Goal: Information Seeking & Learning: Learn about a topic

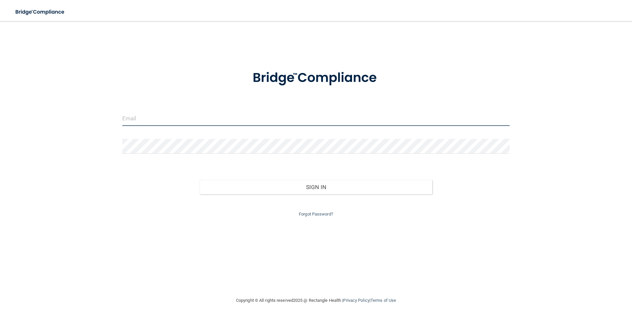
click at [157, 112] on input "email" at bounding box center [316, 118] width 388 height 15
type input "courtnay.hagedorn@me.com"
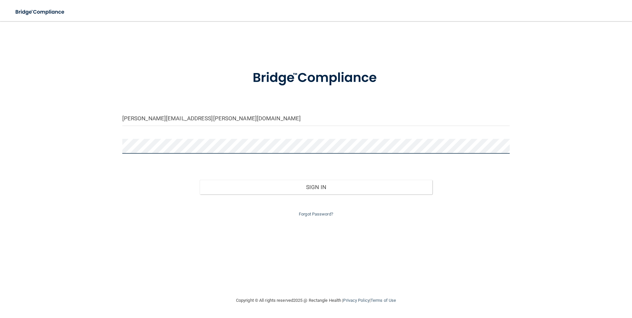
click at [200, 180] on button "Sign In" at bounding box center [316, 187] width 233 height 15
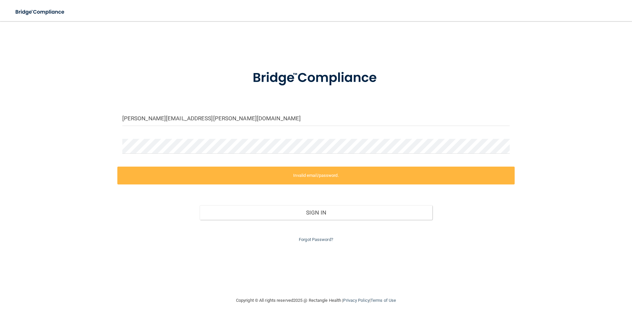
click at [511, 149] on div at bounding box center [316, 149] width 398 height 20
click at [576, 155] on div "courtnay.hagedorn@me.com Invalid email/password. You don't have permission to a…" at bounding box center [315, 159] width 605 height 262
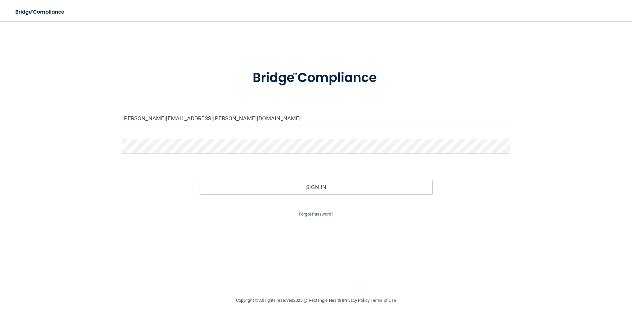
click at [507, 183] on div "Sign In" at bounding box center [316, 181] width 398 height 28
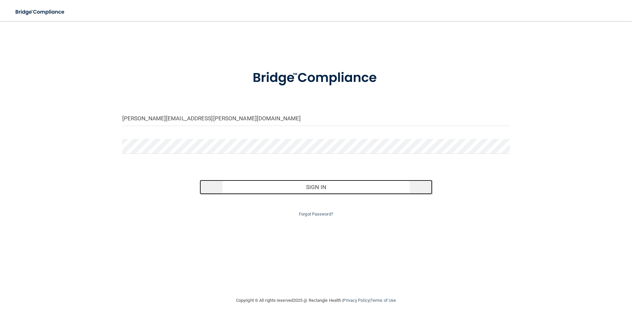
click at [257, 184] on button "Sign In" at bounding box center [316, 187] width 233 height 15
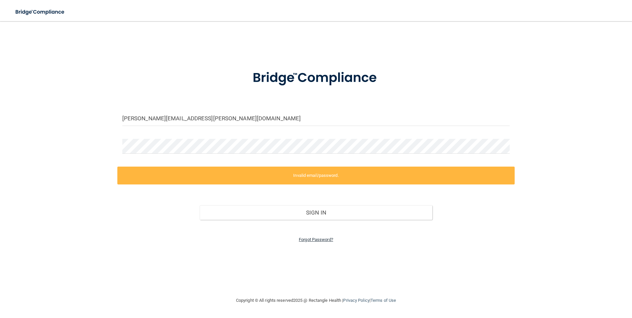
click at [314, 238] on link "Forgot Password?" at bounding box center [316, 239] width 34 height 5
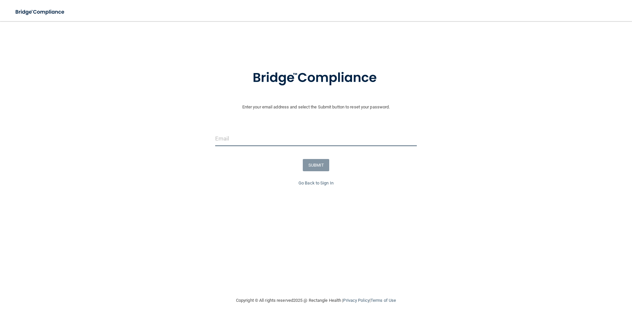
click at [285, 139] on input "email" at bounding box center [316, 138] width 202 height 15
type input "[PERSON_NAME][EMAIL_ADDRESS][PERSON_NAME][DOMAIN_NAME]"
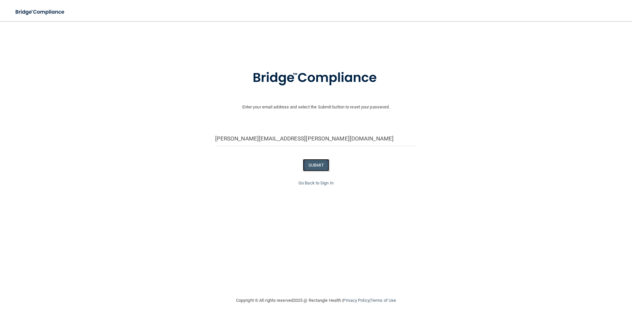
click at [309, 161] on button "SUBMIT" at bounding box center [316, 165] width 27 height 12
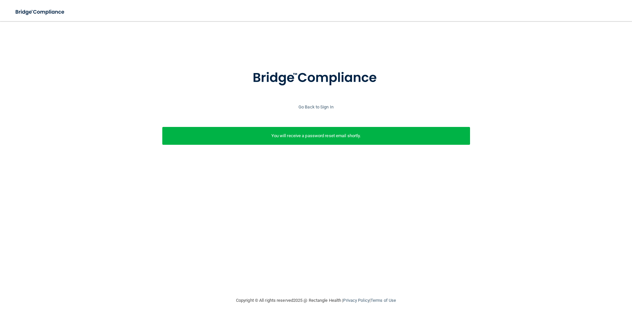
click at [347, 135] on p "You will receive a password reset email shortly." at bounding box center [316, 136] width 298 height 8
click at [308, 105] on link "Go Back to Sign In" at bounding box center [315, 106] width 35 height 5
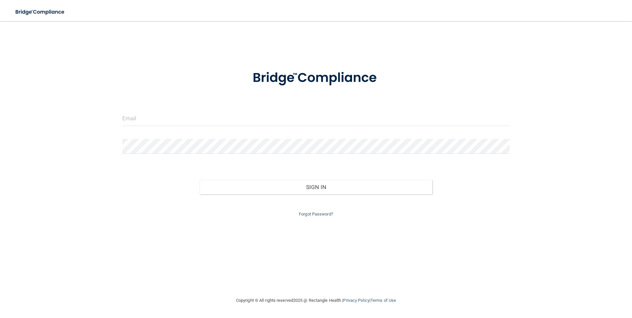
click at [302, 109] on form "Invalid email/password. You don't have permission to access that page. Sign In …" at bounding box center [316, 139] width 388 height 157
click at [292, 120] on input "email" at bounding box center [316, 118] width 388 height 15
type input "[PERSON_NAME][EMAIL_ADDRESS][PERSON_NAME][DOMAIN_NAME]"
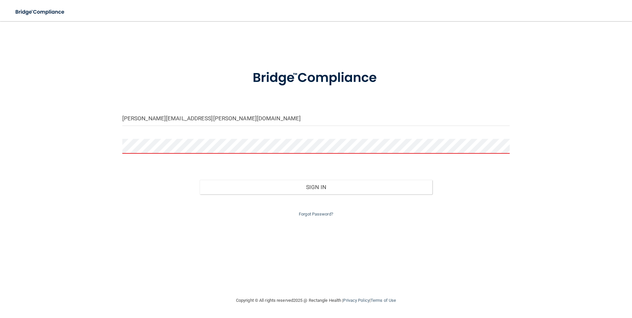
click at [317, 216] on div "Forgot Password?" at bounding box center [316, 206] width 398 height 24
click at [317, 216] on link "Forgot Password?" at bounding box center [316, 214] width 34 height 5
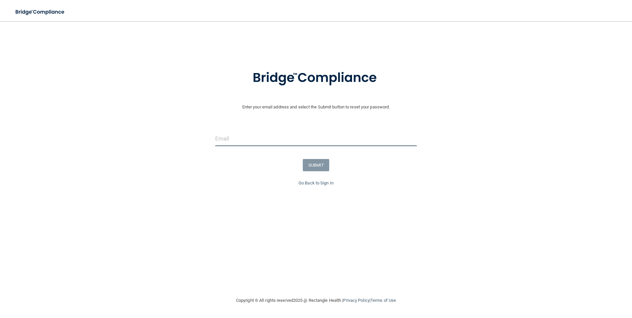
drag, startPoint x: 317, startPoint y: 216, endPoint x: 257, endPoint y: 132, distance: 102.9
click at [257, 132] on input "email" at bounding box center [316, 138] width 202 height 15
type input "courtnay.hagedorn@me.com"
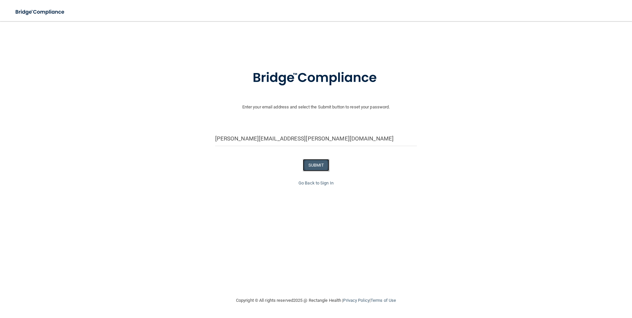
click at [318, 165] on button "SUBMIT" at bounding box center [316, 165] width 27 height 12
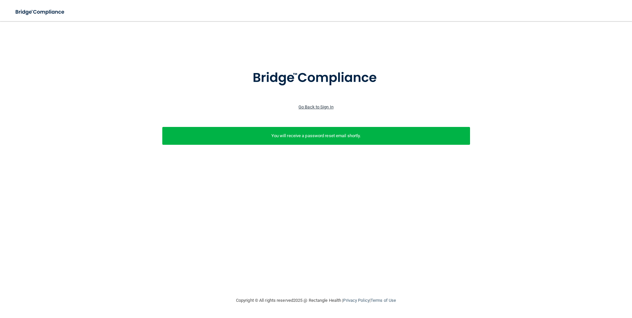
click at [316, 109] on link "Go Back to Sign In" at bounding box center [315, 106] width 35 height 5
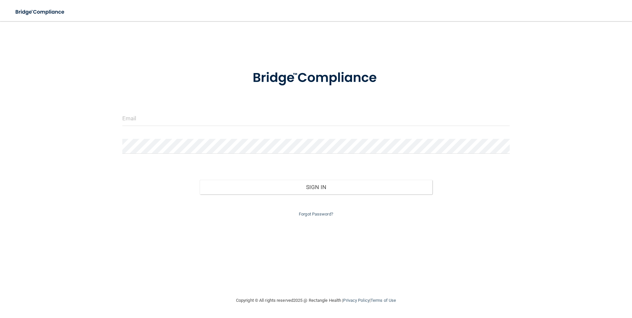
click at [293, 128] on div at bounding box center [316, 121] width 398 height 20
click at [293, 127] on div at bounding box center [316, 121] width 398 height 20
click at [282, 118] on input "email" at bounding box center [316, 118] width 388 height 15
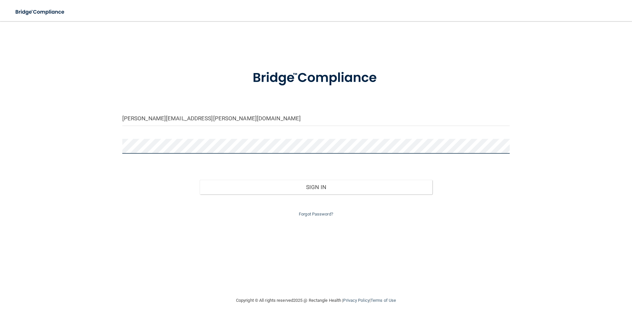
click at [200, 180] on button "Sign In" at bounding box center [316, 187] width 233 height 15
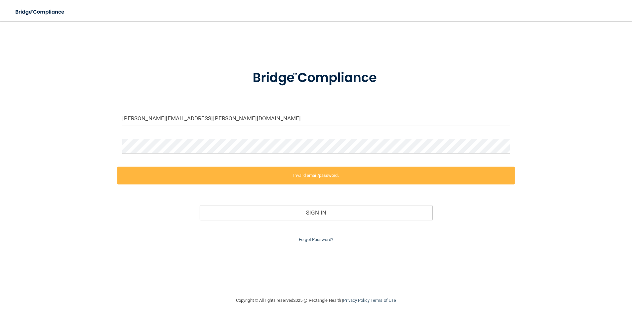
click at [81, 44] on div "courtnay.hagedorn@me.com Invalid email/password. You don't have permission to a…" at bounding box center [315, 159] width 605 height 262
drag, startPoint x: 210, startPoint y: 119, endPoint x: 175, endPoint y: 118, distance: 34.4
click at [175, 118] on input "courtnay.hagedorn@me.com" at bounding box center [316, 118] width 388 height 15
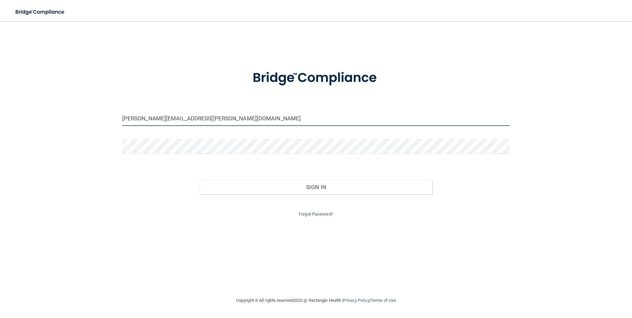
type input "courtnay.hagedorn@me.com"
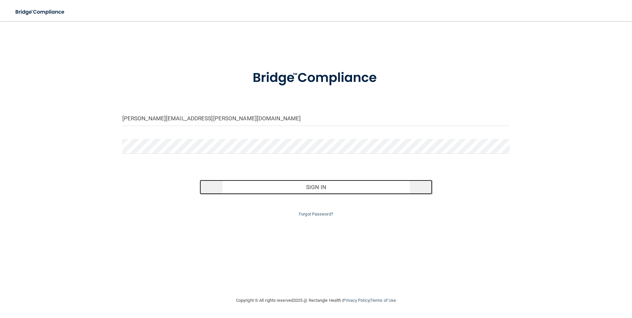
click at [288, 191] on button "Sign In" at bounding box center [316, 187] width 233 height 15
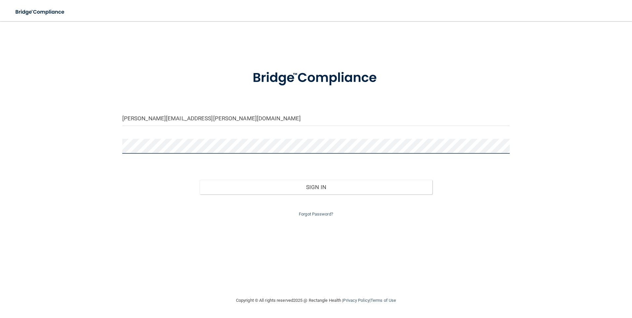
click at [200, 180] on button "Sign In" at bounding box center [316, 187] width 233 height 15
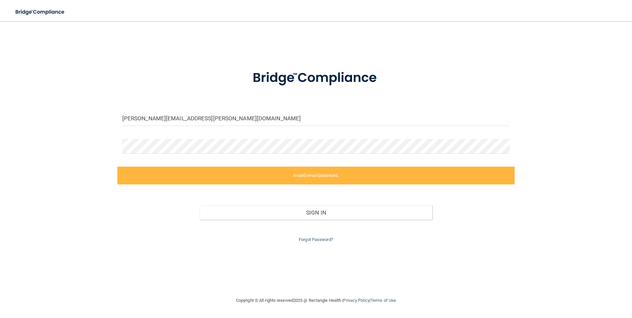
click at [184, 262] on div "courtnay.hagedorn@me.com Invalid email/password. You don't have permission to a…" at bounding box center [315, 159] width 605 height 262
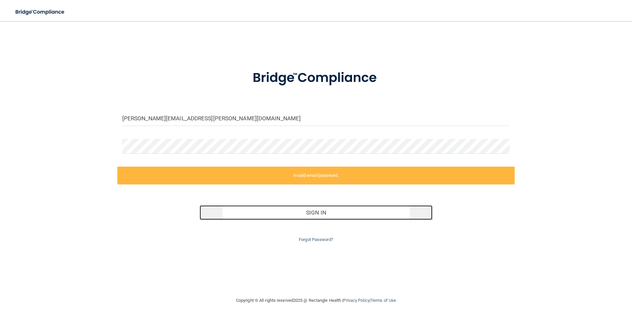
click at [253, 215] on button "Sign In" at bounding box center [316, 212] width 233 height 15
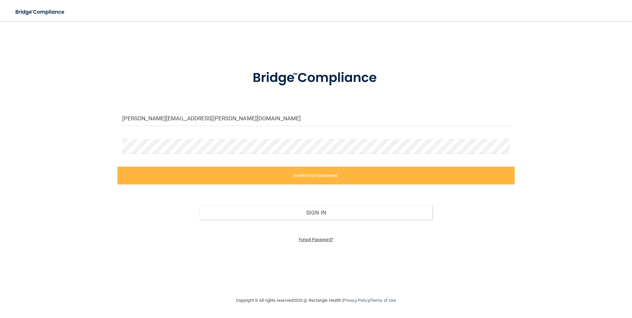
click at [299, 239] on link "Forgot Password?" at bounding box center [316, 239] width 34 height 5
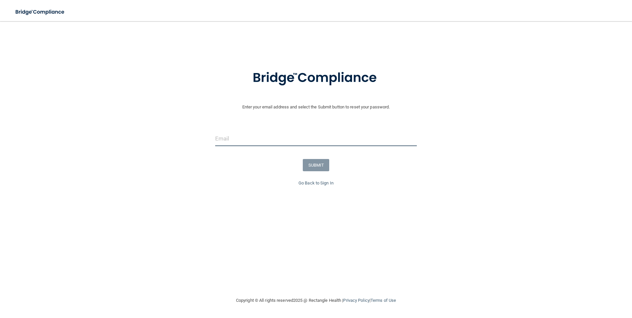
click at [292, 141] on input "email" at bounding box center [316, 138] width 202 height 15
type input "[PERSON_NAME][EMAIL_ADDRESS][PERSON_NAME][DOMAIN_NAME]"
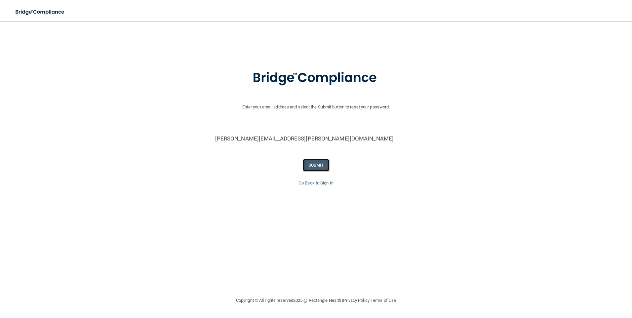
click at [312, 162] on button "SUBMIT" at bounding box center [316, 165] width 27 height 12
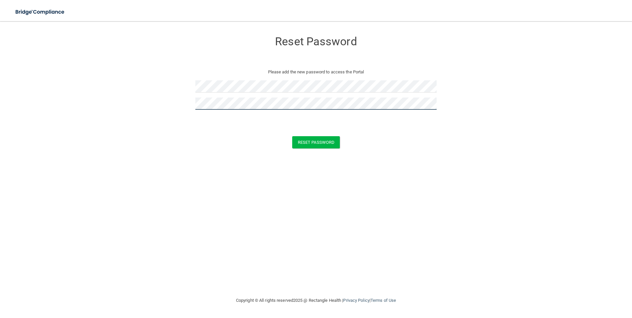
click at [292, 136] on button "Reset Password" at bounding box center [316, 142] width 48 height 12
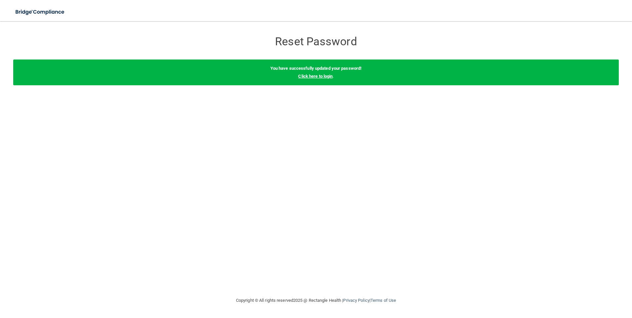
click at [318, 76] on link "Click here to login" at bounding box center [315, 76] width 34 height 5
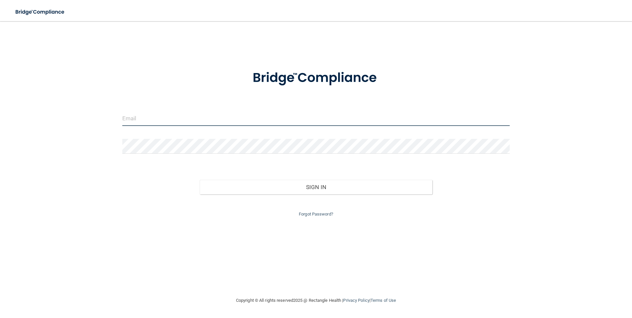
click at [301, 121] on input "email" at bounding box center [316, 118] width 388 height 15
type input "maddieaerts@gmail.com"
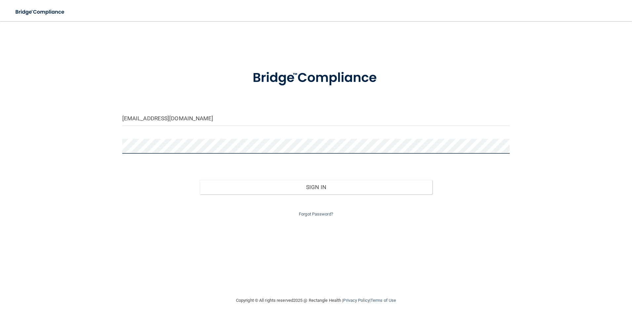
click at [200, 180] on button "Sign In" at bounding box center [316, 187] width 233 height 15
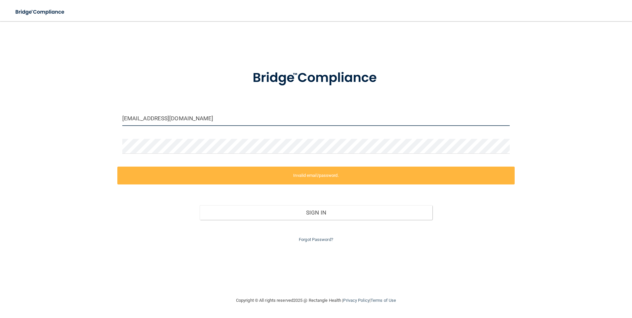
click at [177, 123] on input "maddieaerts@gmail.com" at bounding box center [316, 118] width 388 height 15
drag, startPoint x: 214, startPoint y: 117, endPoint x: 95, endPoint y: 105, distance: 119.9
click at [95, 105] on div "maddieaerts@gmail.com Invalid email/password. You don't have permission to acce…" at bounding box center [315, 159] width 605 height 262
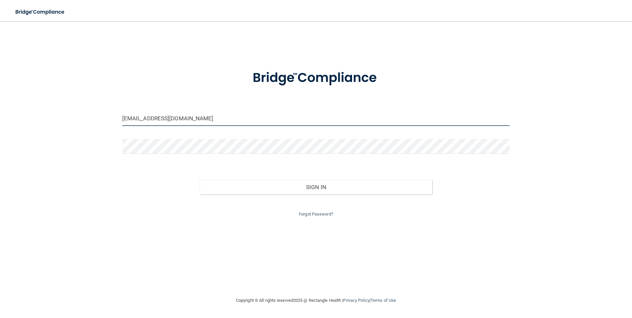
drag, startPoint x: 204, startPoint y: 121, endPoint x: 121, endPoint y: 114, distance: 82.9
click at [121, 114] on div "maddieaerts@gmail.com" at bounding box center [316, 121] width 398 height 20
type input "[PERSON_NAME][EMAIL_ADDRESS][PERSON_NAME][DOMAIN_NAME]"
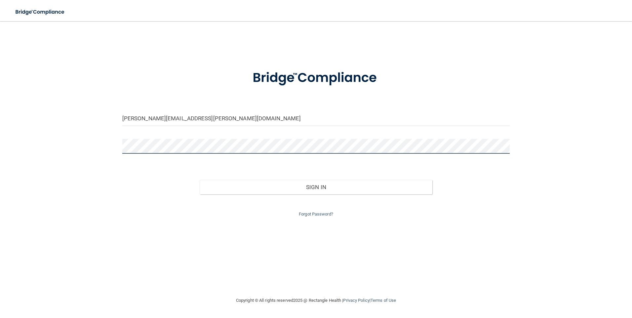
click at [200, 180] on button "Sign In" at bounding box center [316, 187] width 233 height 15
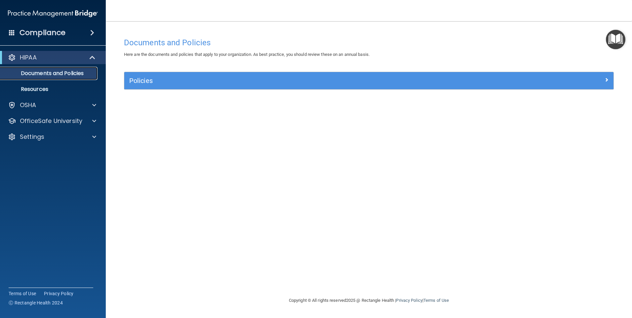
click at [35, 75] on p "Documents and Policies" at bounding box center [49, 73] width 90 height 7
click at [154, 74] on div "Policies" at bounding box center [368, 80] width 489 height 17
click at [160, 87] on div "Policies" at bounding box center [368, 80] width 489 height 17
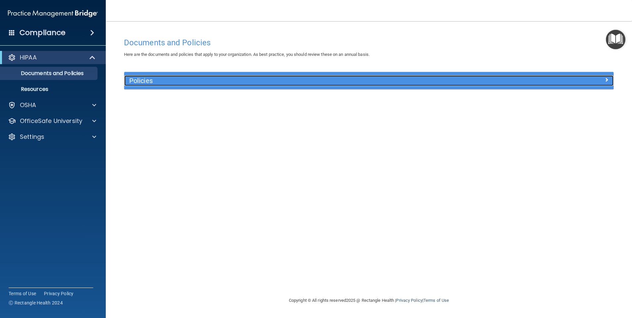
click at [606, 79] on span at bounding box center [606, 80] width 4 height 8
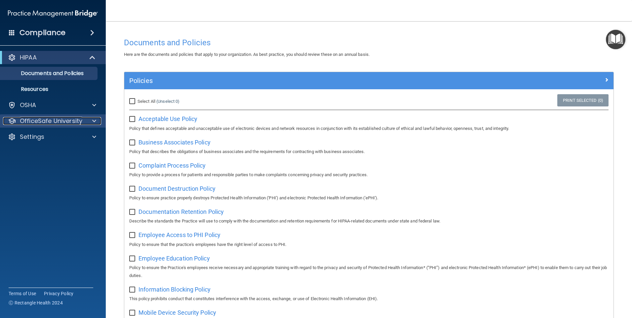
click at [64, 124] on p "OfficeSafe University" at bounding box center [51, 121] width 62 height 8
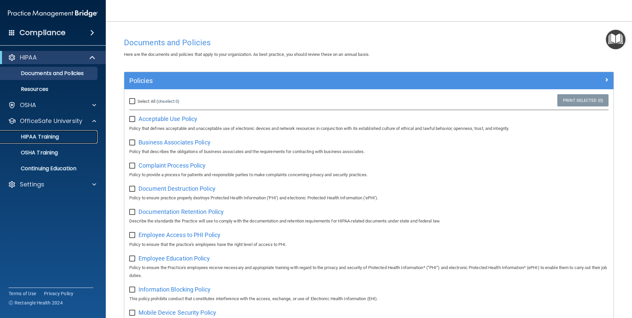
click at [54, 138] on p "HIPAA Training" at bounding box center [31, 137] width 55 height 7
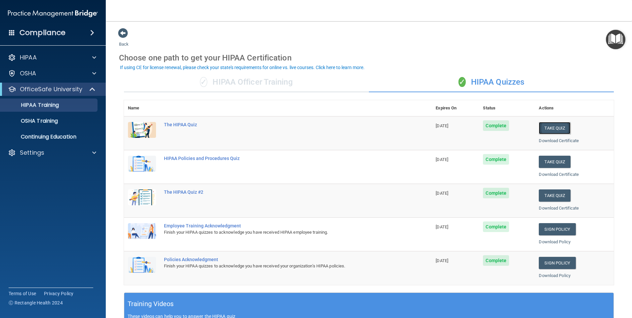
click at [548, 124] on button "Take Quiz" at bounding box center [555, 128] width 32 height 12
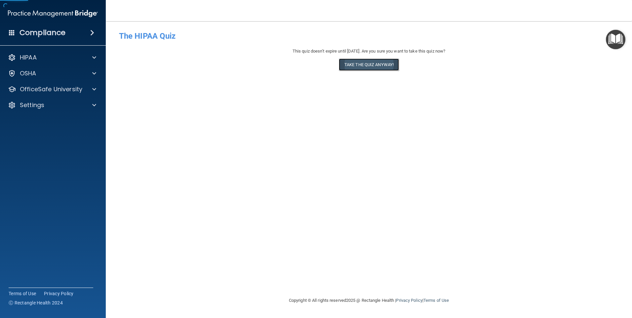
click at [350, 64] on button "Take the quiz anyway!" at bounding box center [369, 64] width 60 height 12
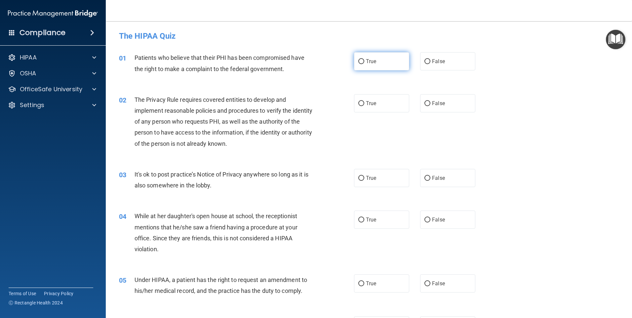
click at [382, 54] on label "True" at bounding box center [381, 61] width 55 height 18
click at [364, 59] on input "True" at bounding box center [361, 61] width 6 height 5
radio input "true"
click at [371, 101] on span "True" at bounding box center [371, 103] width 10 height 6
click at [364, 101] on input "True" at bounding box center [361, 103] width 6 height 5
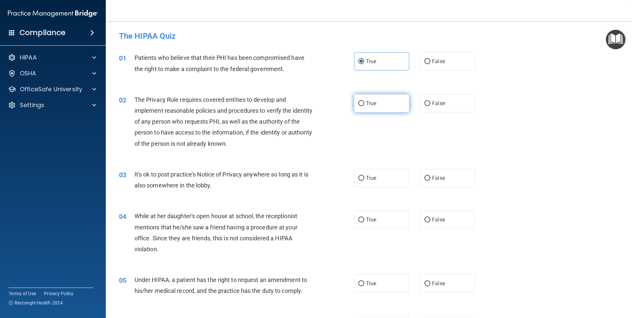
radio input "true"
click at [424, 180] on input "False" at bounding box center [427, 178] width 6 height 5
radio input "true"
click at [428, 217] on label "False" at bounding box center [447, 220] width 55 height 18
click at [428, 217] on input "False" at bounding box center [427, 219] width 6 height 5
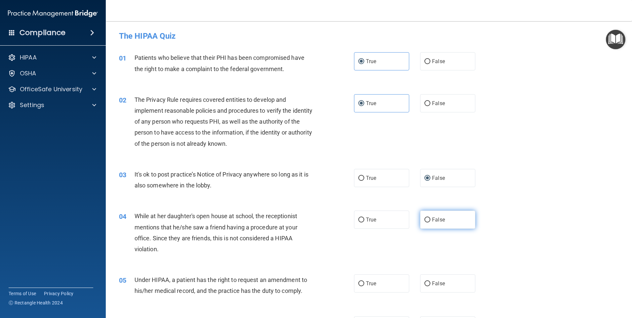
radio input "true"
click at [428, 278] on label "False" at bounding box center [447, 283] width 55 height 18
click at [428, 281] on input "False" at bounding box center [427, 283] width 6 height 5
radio input "true"
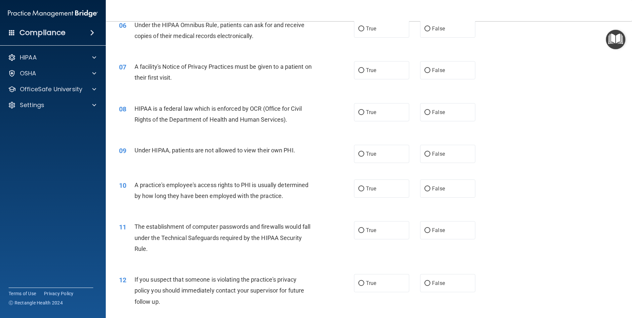
scroll to position [297, 0]
click at [378, 27] on label "True" at bounding box center [381, 28] width 55 height 18
click at [364, 27] on input "True" at bounding box center [361, 28] width 6 height 5
radio input "true"
click at [379, 74] on label "True" at bounding box center [381, 69] width 55 height 18
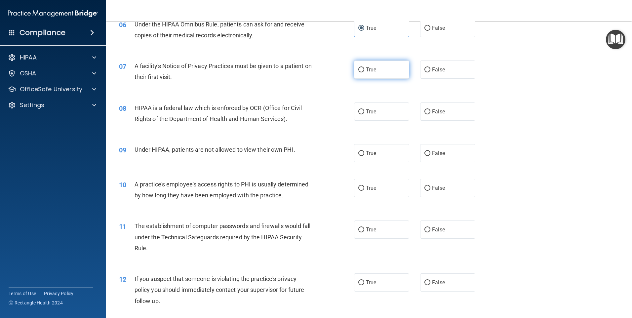
click at [364, 72] on input "True" at bounding box center [361, 69] width 6 height 5
radio input "true"
click at [378, 107] on label "True" at bounding box center [381, 111] width 55 height 18
click at [364, 109] on input "True" at bounding box center [361, 111] width 6 height 5
radio input "true"
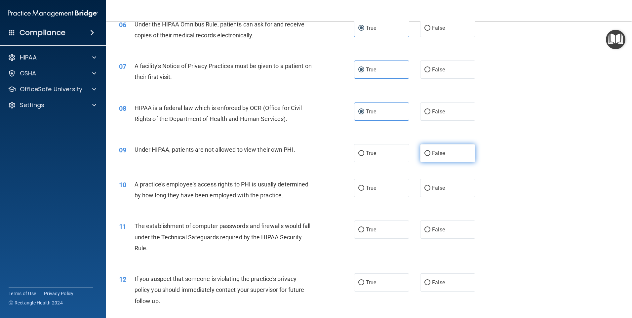
click at [432, 159] on label "False" at bounding box center [447, 153] width 55 height 18
click at [430, 156] on input "False" at bounding box center [427, 153] width 6 height 5
radio input "true"
click at [426, 182] on label "False" at bounding box center [447, 188] width 55 height 18
click at [426, 186] on input "False" at bounding box center [427, 188] width 6 height 5
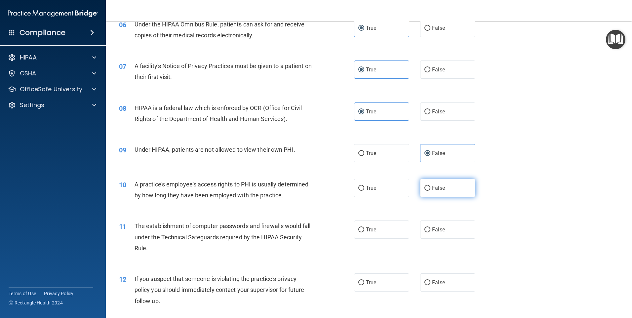
radio input "true"
click at [401, 197] on label "True" at bounding box center [381, 188] width 55 height 18
click at [364, 191] on input "True" at bounding box center [361, 188] width 6 height 5
radio input "true"
click at [434, 189] on span "False" at bounding box center [438, 188] width 13 height 6
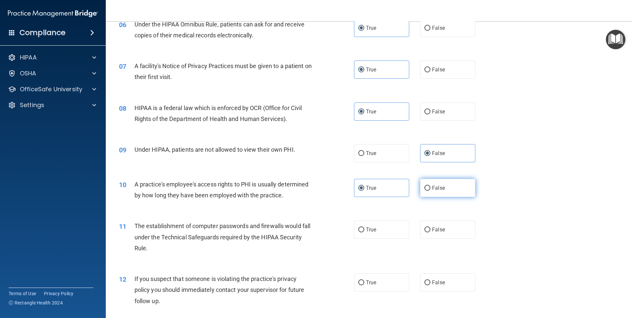
click at [430, 189] on input "False" at bounding box center [427, 188] width 6 height 5
radio input "true"
radio input "false"
click at [399, 223] on label "True" at bounding box center [381, 229] width 55 height 18
click at [364, 227] on input "True" at bounding box center [361, 229] width 6 height 5
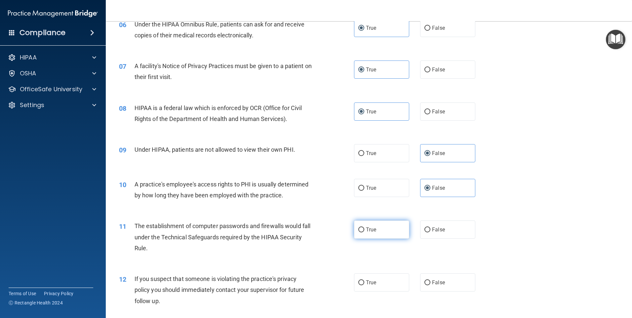
radio input "true"
click at [382, 274] on label "True" at bounding box center [381, 282] width 55 height 18
click at [364, 280] on input "True" at bounding box center [361, 282] width 6 height 5
radio input "true"
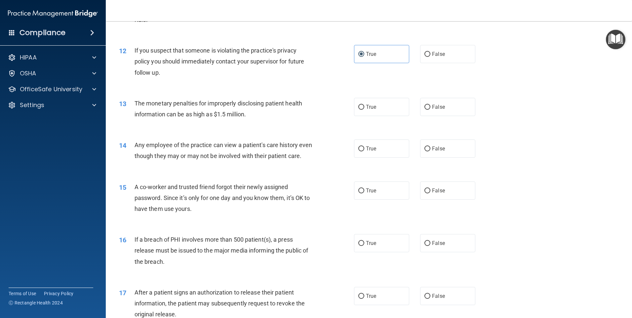
scroll to position [529, 0]
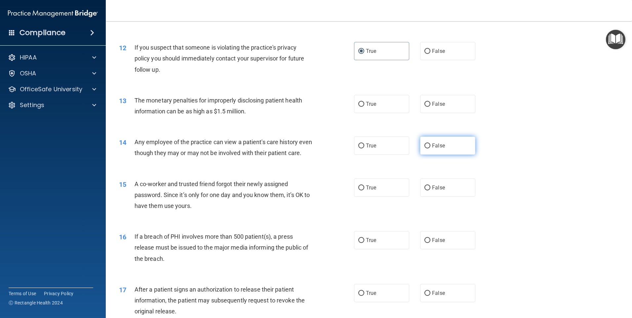
click at [440, 144] on span "False" at bounding box center [438, 145] width 13 height 6
click at [430, 144] on input "False" at bounding box center [427, 145] width 6 height 5
radio input "true"
click at [372, 98] on label "True" at bounding box center [381, 104] width 55 height 18
click at [364, 102] on input "True" at bounding box center [361, 104] width 6 height 5
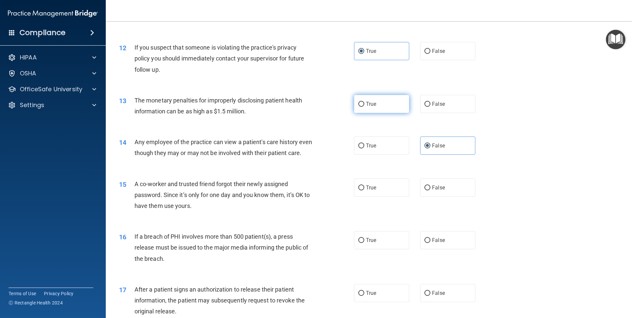
radio input "true"
click at [432, 191] on span "False" at bounding box center [438, 187] width 13 height 6
click at [430, 190] on input "False" at bounding box center [427, 187] width 6 height 5
radio input "true"
click at [386, 249] on label "True" at bounding box center [381, 240] width 55 height 18
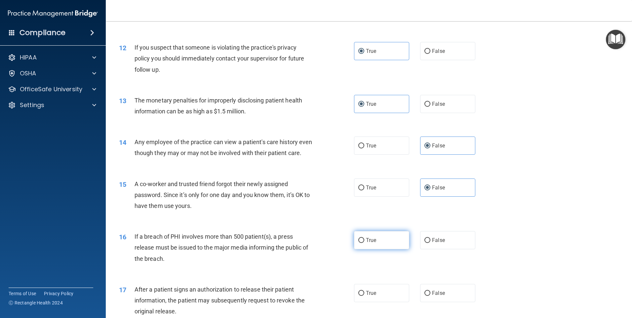
click at [364, 243] on input "True" at bounding box center [361, 240] width 6 height 5
radio input "true"
click at [392, 302] on label "True" at bounding box center [381, 293] width 55 height 18
click at [364, 296] on input "True" at bounding box center [361, 293] width 6 height 5
radio input "true"
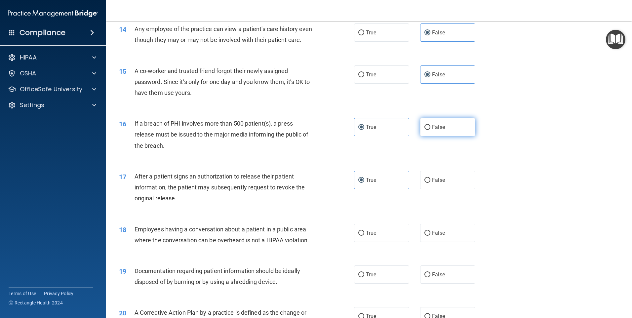
scroll to position [661, 0]
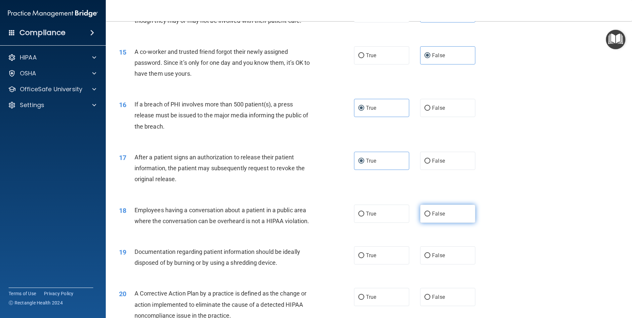
click at [434, 223] on label "False" at bounding box center [447, 214] width 55 height 18
click at [430, 216] on input "False" at bounding box center [427, 214] width 6 height 5
radio input "true"
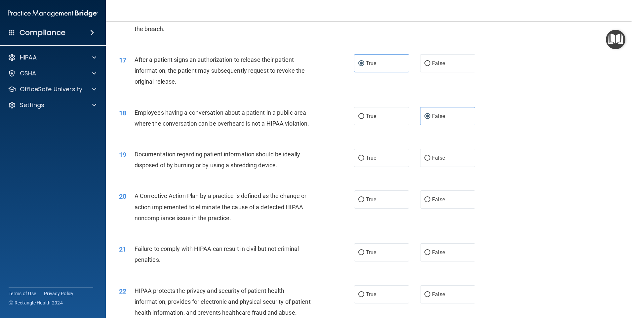
scroll to position [760, 0]
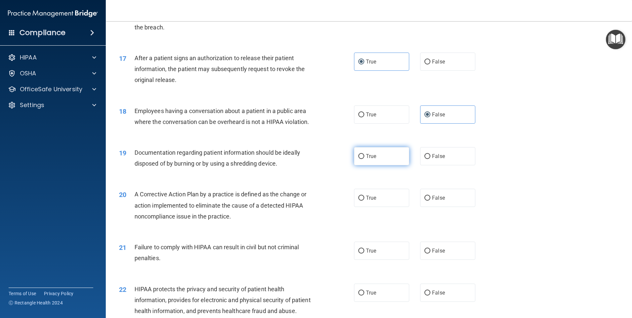
click at [388, 165] on label "True" at bounding box center [381, 156] width 55 height 18
click at [364, 159] on input "True" at bounding box center [361, 156] width 6 height 5
radio input "true"
click at [395, 207] on label "True" at bounding box center [381, 198] width 55 height 18
click at [364, 201] on input "True" at bounding box center [361, 198] width 6 height 5
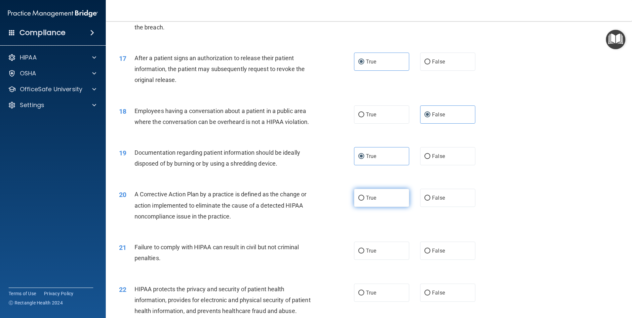
radio input "true"
click at [439, 254] on span "False" at bounding box center [438, 251] width 13 height 6
click at [430, 253] on input "False" at bounding box center [427, 251] width 6 height 5
radio input "true"
click at [390, 302] on label "True" at bounding box center [381, 293] width 55 height 18
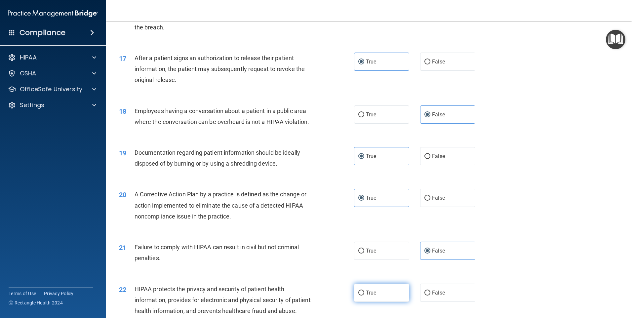
click at [364, 295] on input "True" at bounding box center [361, 292] width 6 height 5
radio input "true"
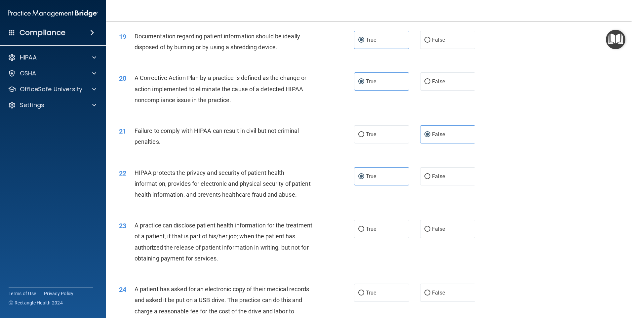
scroll to position [892, 0]
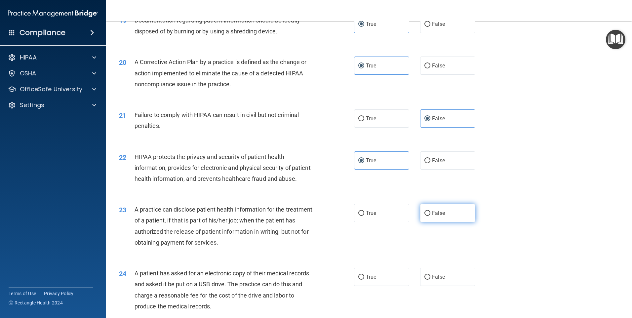
click at [441, 216] on span "False" at bounding box center [438, 213] width 13 height 6
click at [430, 216] on input "False" at bounding box center [427, 213] width 6 height 5
radio input "true"
click at [371, 286] on label "True" at bounding box center [381, 277] width 55 height 18
click at [364, 280] on input "True" at bounding box center [361, 277] width 6 height 5
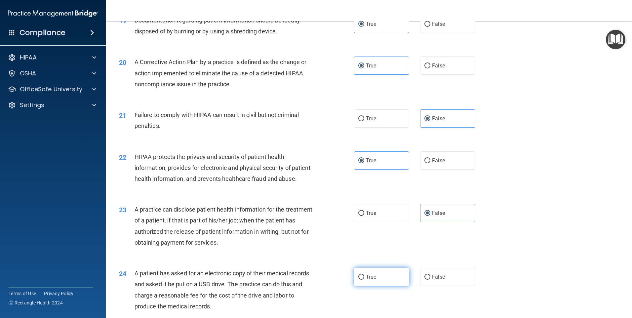
radio input "true"
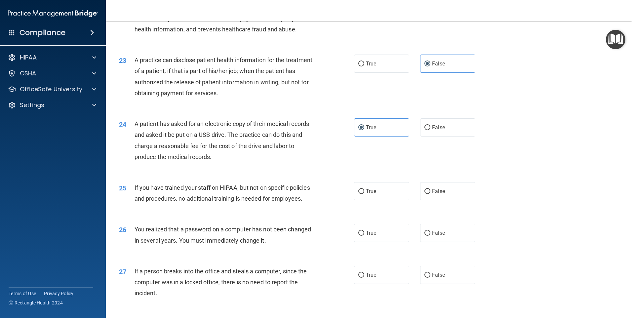
scroll to position [1058, 0]
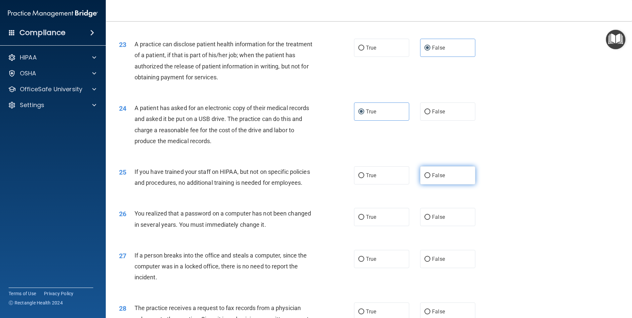
click at [436, 184] on label "False" at bounding box center [447, 175] width 55 height 18
click at [430, 178] on input "False" at bounding box center [427, 175] width 6 height 5
radio input "true"
click at [397, 226] on label "True" at bounding box center [381, 217] width 55 height 18
click at [364, 220] on input "True" at bounding box center [361, 217] width 6 height 5
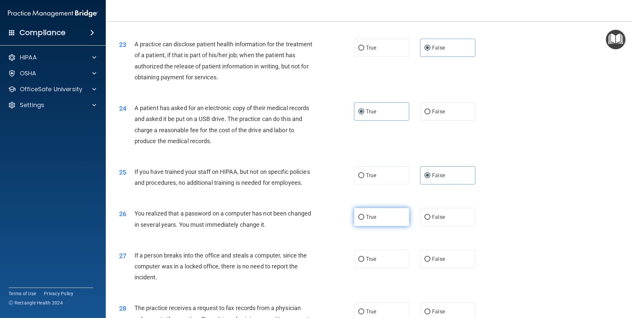
radio input "true"
click at [436, 268] on label "False" at bounding box center [447, 259] width 55 height 18
click at [430, 262] on input "False" at bounding box center [427, 259] width 6 height 5
radio input "true"
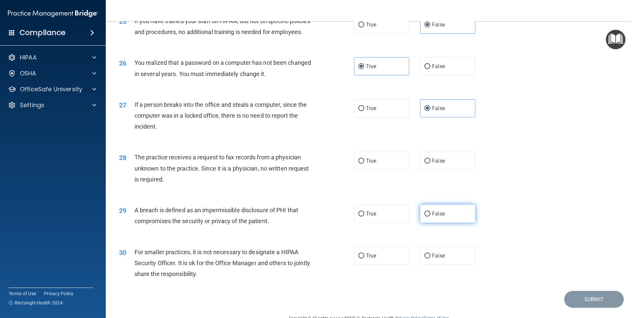
scroll to position [1223, 0]
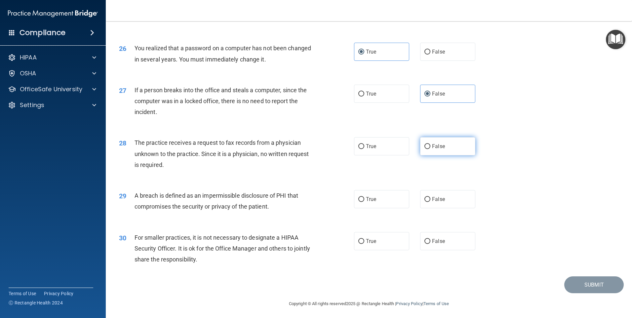
click at [429, 155] on label "False" at bounding box center [447, 146] width 55 height 18
click at [429, 149] on input "False" at bounding box center [427, 146] width 6 height 5
radio input "true"
click at [432, 208] on label "False" at bounding box center [447, 199] width 55 height 18
click at [430, 202] on input "False" at bounding box center [427, 199] width 6 height 5
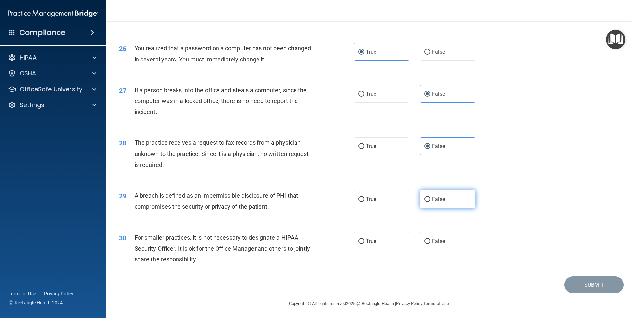
radio input "true"
click at [427, 250] on label "False" at bounding box center [447, 241] width 55 height 18
click at [427, 244] on input "False" at bounding box center [427, 241] width 6 height 5
radio input "true"
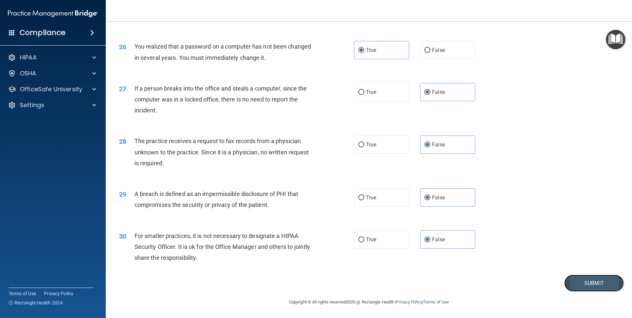
click at [568, 288] on button "Submit" at bounding box center [593, 283] width 59 height 17
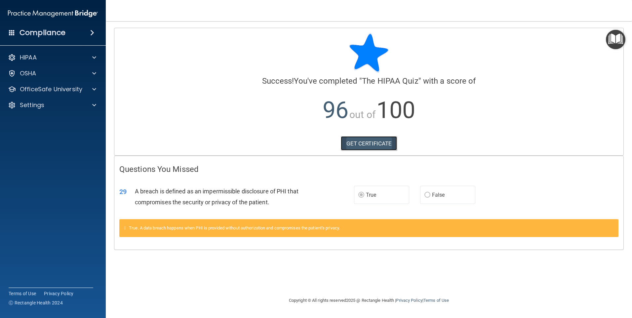
click at [369, 140] on link "GET CERTIFICATE" at bounding box center [369, 143] width 57 height 15
click at [52, 92] on p "OfficeSafe University" at bounding box center [51, 89] width 62 height 8
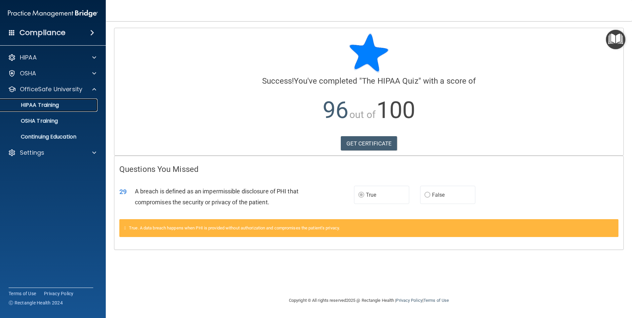
click at [54, 110] on link "HIPAA Training" at bounding box center [45, 104] width 104 height 13
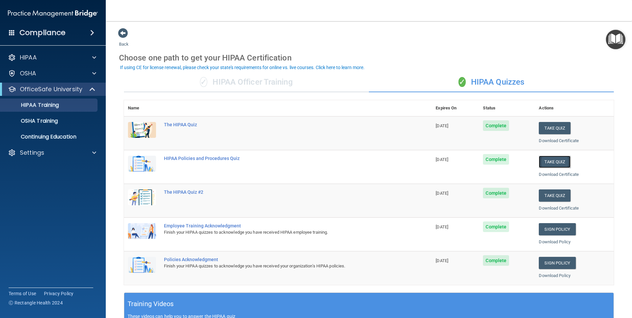
click at [540, 161] on button "Take Quiz" at bounding box center [555, 162] width 32 height 12
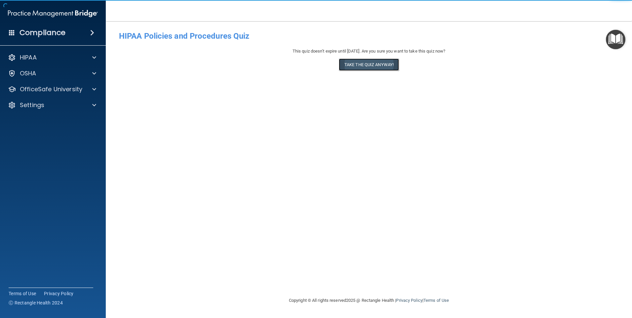
click at [360, 62] on button "Take the quiz anyway!" at bounding box center [369, 64] width 60 height 12
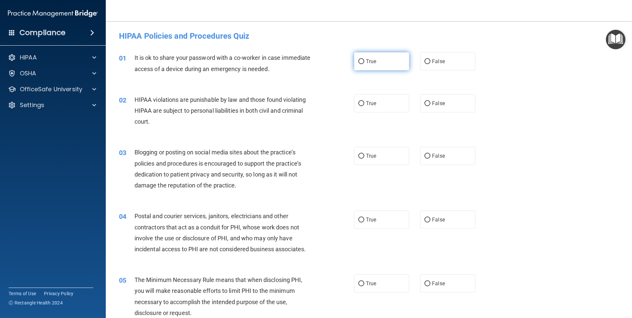
click at [360, 62] on input "True" at bounding box center [361, 61] width 6 height 5
radio input "true"
click at [425, 63] on input "False" at bounding box center [427, 61] width 6 height 5
radio input "true"
radio input "false"
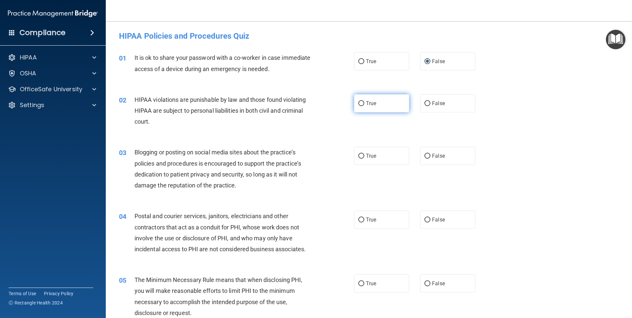
click at [392, 104] on label "True" at bounding box center [381, 103] width 55 height 18
click at [364, 104] on input "True" at bounding box center [361, 103] width 6 height 5
radio input "true"
click at [427, 155] on input "False" at bounding box center [427, 156] width 6 height 5
radio input "true"
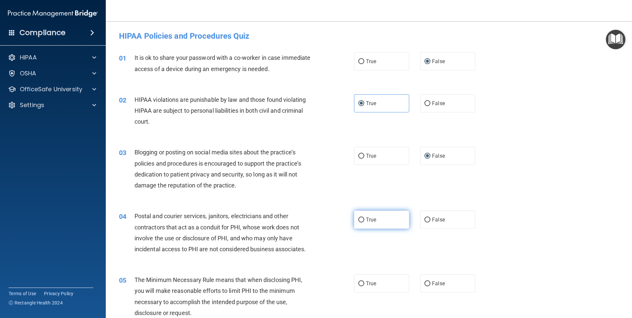
click at [384, 214] on label "True" at bounding box center [381, 220] width 55 height 18
click at [364, 217] on input "True" at bounding box center [361, 219] width 6 height 5
radio input "true"
click at [368, 283] on span "True" at bounding box center [371, 283] width 10 height 6
click at [364, 283] on input "True" at bounding box center [361, 283] width 6 height 5
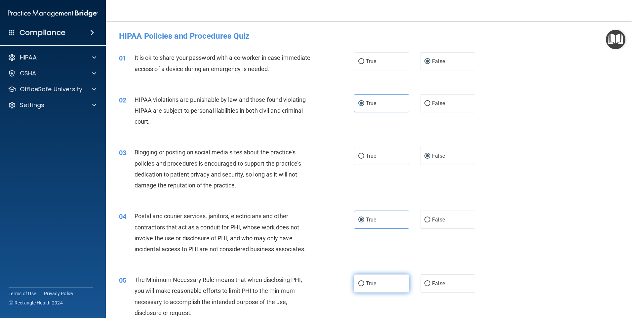
radio input "true"
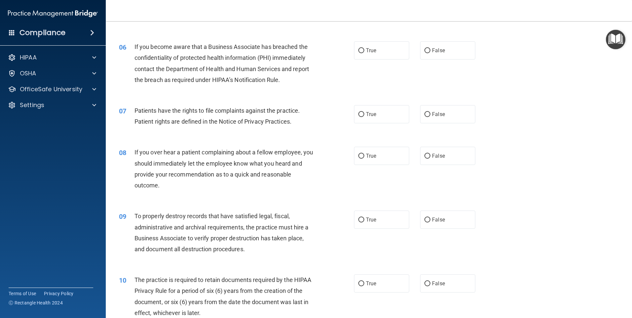
scroll to position [297, 0]
click at [443, 50] on label "False" at bounding box center [447, 50] width 55 height 18
click at [430, 50] on input "False" at bounding box center [427, 50] width 6 height 5
radio input "true"
click at [385, 116] on label "True" at bounding box center [381, 113] width 55 height 18
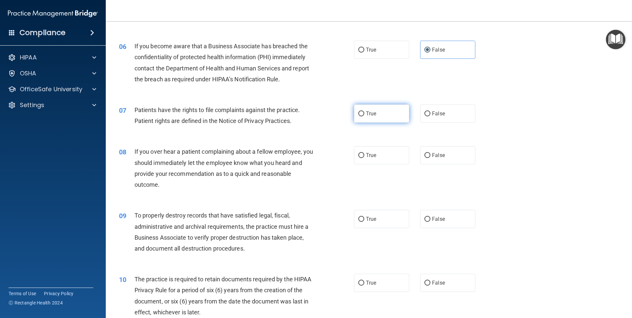
click at [364, 116] on input "True" at bounding box center [361, 113] width 6 height 5
radio input "true"
click at [424, 157] on input "False" at bounding box center [427, 155] width 6 height 5
radio input "true"
click at [434, 214] on label "False" at bounding box center [447, 219] width 55 height 18
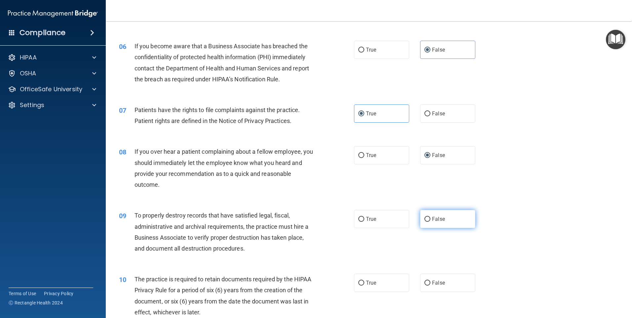
click at [430, 217] on input "False" at bounding box center [427, 219] width 6 height 5
radio input "true"
click at [373, 282] on span "True" at bounding box center [371, 283] width 10 height 6
click at [364, 282] on input "True" at bounding box center [361, 283] width 6 height 5
radio input "true"
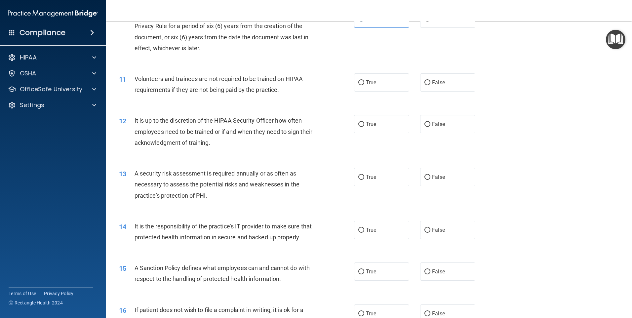
scroll to position [562, 0]
click at [436, 84] on span "False" at bounding box center [438, 82] width 13 height 6
click at [430, 84] on input "False" at bounding box center [427, 82] width 6 height 5
radio input "true"
click at [439, 117] on label "False" at bounding box center [447, 124] width 55 height 18
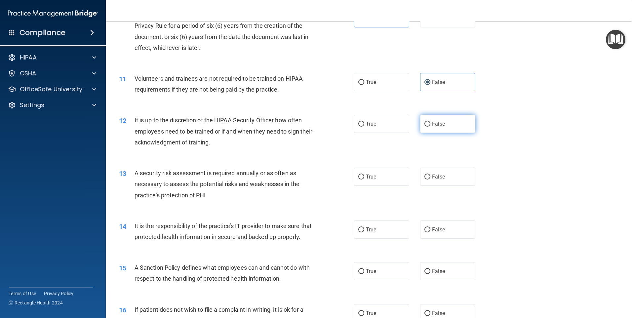
click at [430, 122] on input "False" at bounding box center [427, 124] width 6 height 5
radio input "true"
click at [381, 173] on label "True" at bounding box center [381, 177] width 55 height 18
click at [364, 174] on input "True" at bounding box center [361, 176] width 6 height 5
radio input "true"
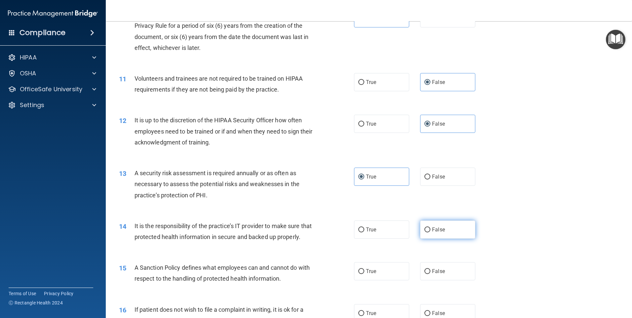
click at [440, 237] on label "False" at bounding box center [447, 229] width 55 height 18
click at [430, 232] on input "False" at bounding box center [427, 229] width 6 height 5
radio input "true"
click at [442, 275] on label "False" at bounding box center [447, 271] width 55 height 18
click at [430, 274] on input "False" at bounding box center [427, 271] width 6 height 5
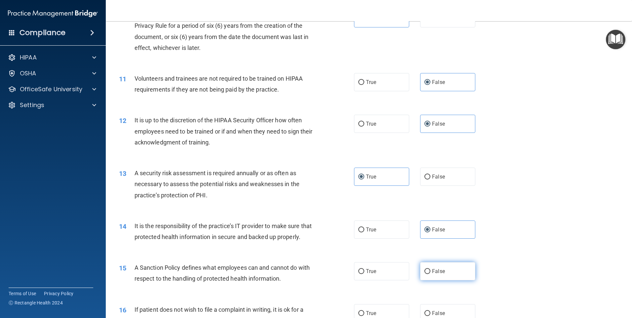
radio input "true"
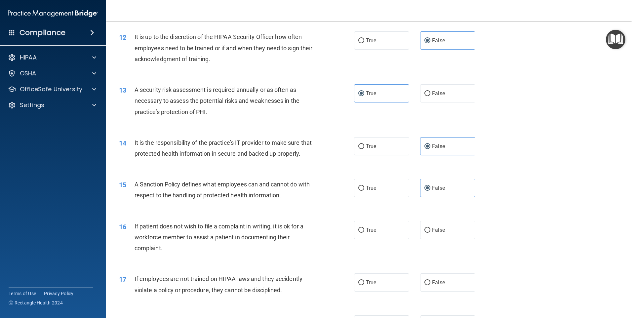
scroll to position [760, 0]
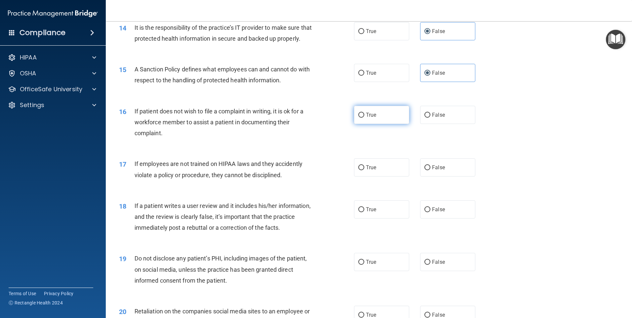
click at [383, 124] on label "True" at bounding box center [381, 115] width 55 height 18
click at [364, 118] on input "True" at bounding box center [361, 115] width 6 height 5
radio input "true"
click at [426, 170] on input "False" at bounding box center [427, 167] width 6 height 5
radio input "true"
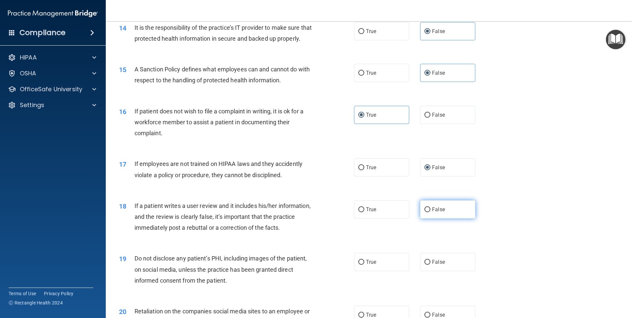
click at [428, 218] on label "False" at bounding box center [447, 209] width 55 height 18
click at [428, 212] on input "False" at bounding box center [427, 209] width 6 height 5
radio input "true"
click at [384, 271] on label "True" at bounding box center [381, 262] width 55 height 18
click at [364, 265] on input "True" at bounding box center [361, 262] width 6 height 5
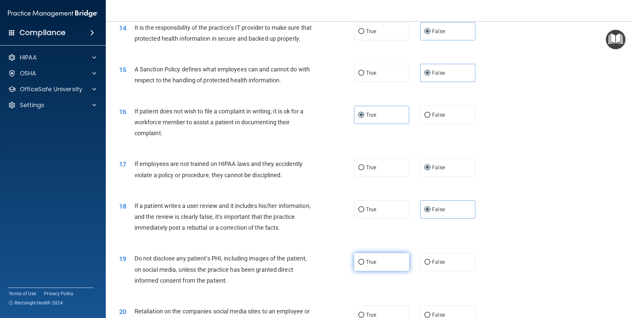
radio input "true"
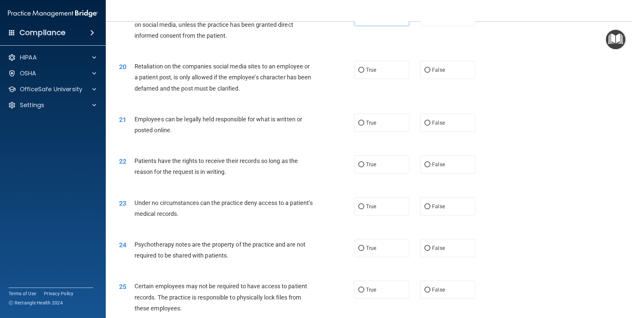
scroll to position [1024, 0]
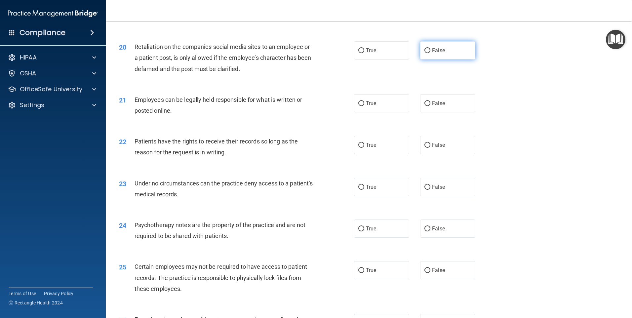
click at [432, 54] on span "False" at bounding box center [438, 50] width 13 height 6
click at [430, 53] on input "False" at bounding box center [427, 50] width 6 height 5
radio input "true"
click at [389, 112] on label "True" at bounding box center [381, 103] width 55 height 18
click at [364, 106] on input "True" at bounding box center [361, 103] width 6 height 5
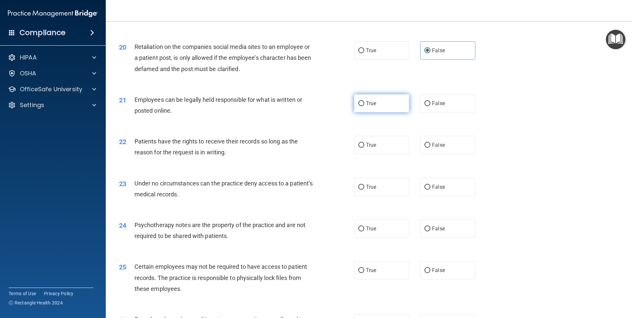
radio input "true"
click at [438, 154] on label "False" at bounding box center [447, 145] width 55 height 18
click at [430, 148] on input "False" at bounding box center [427, 145] width 6 height 5
radio input "true"
click at [444, 191] on label "False" at bounding box center [447, 187] width 55 height 18
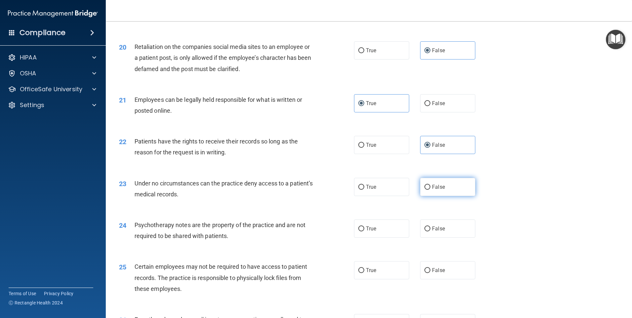
click at [430, 190] on input "False" at bounding box center [427, 187] width 6 height 5
radio input "true"
click at [390, 238] on label "True" at bounding box center [381, 228] width 55 height 18
click at [364, 231] on input "True" at bounding box center [361, 228] width 6 height 5
radio input "true"
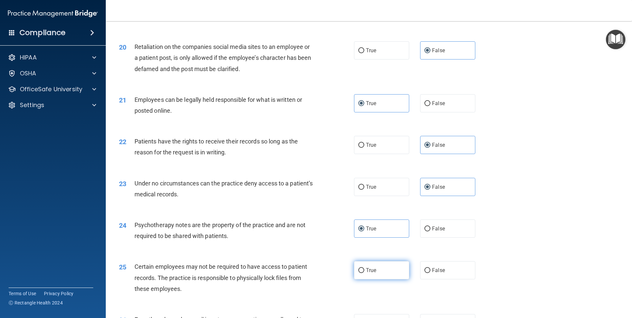
click at [382, 279] on label "True" at bounding box center [381, 270] width 55 height 18
click at [364, 273] on input "True" at bounding box center [361, 270] width 6 height 5
radio input "true"
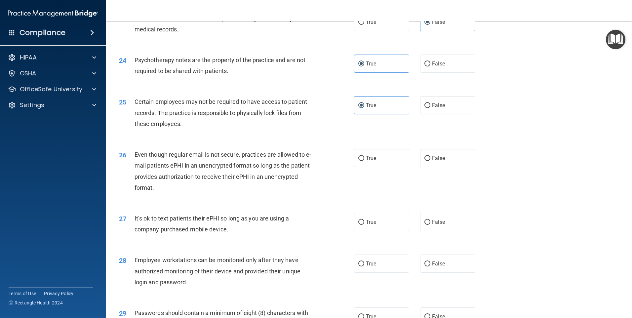
scroll to position [1190, 0]
click at [388, 167] on label "True" at bounding box center [381, 158] width 55 height 18
click at [364, 161] on input "True" at bounding box center [361, 158] width 6 height 5
radio input "true"
click at [432, 231] on label "False" at bounding box center [447, 221] width 55 height 18
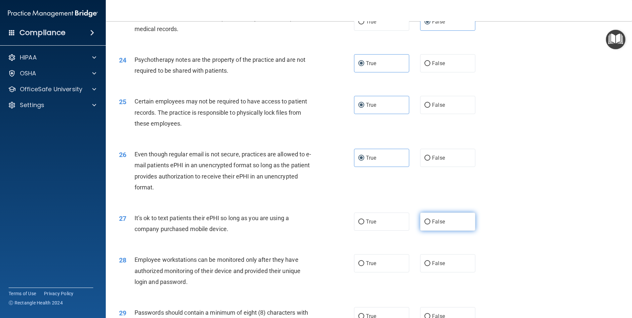
click at [430, 224] on input "False" at bounding box center [427, 221] width 6 height 5
radio input "true"
click at [432, 266] on span "False" at bounding box center [438, 263] width 13 height 6
click at [430, 266] on input "False" at bounding box center [427, 263] width 6 height 5
radio input "true"
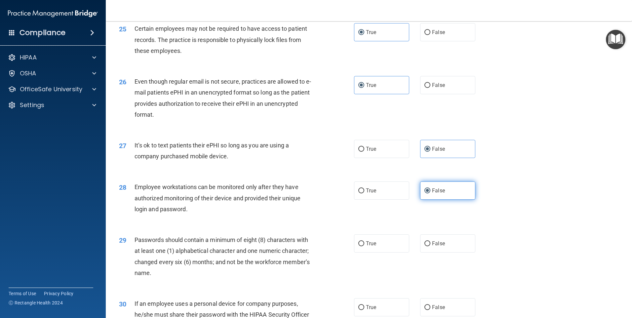
scroll to position [1289, 0]
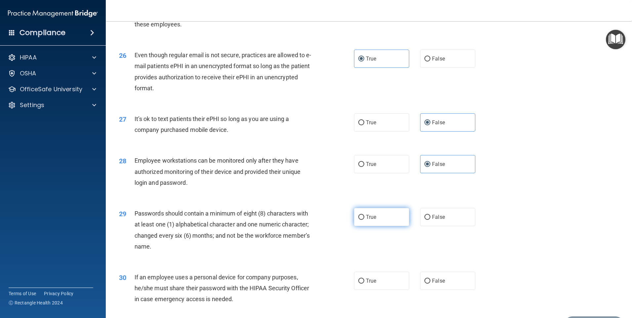
click at [373, 220] on span "True" at bounding box center [371, 217] width 10 height 6
click at [364, 220] on input "True" at bounding box center [361, 217] width 6 height 5
radio input "true"
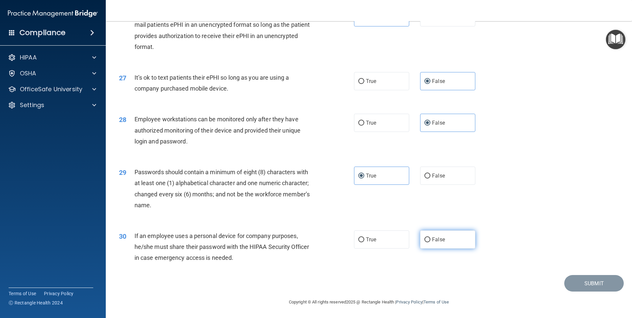
scroll to position [1341, 0]
click at [442, 232] on label "False" at bounding box center [447, 239] width 55 height 18
click at [430, 237] on input "False" at bounding box center [427, 239] width 6 height 5
radio input "true"
click at [588, 285] on button "Submit" at bounding box center [593, 283] width 59 height 17
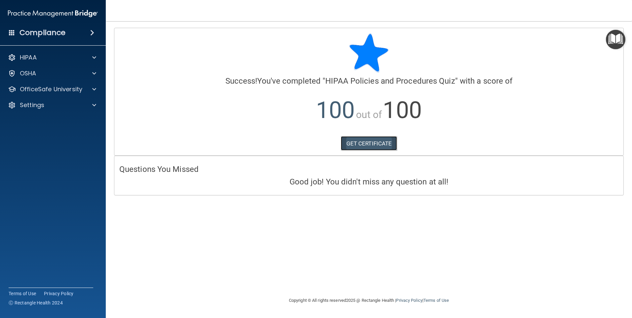
click at [384, 144] on link "GET CERTIFICATE" at bounding box center [369, 143] width 57 height 15
click at [66, 91] on p "OfficeSafe University" at bounding box center [51, 89] width 62 height 8
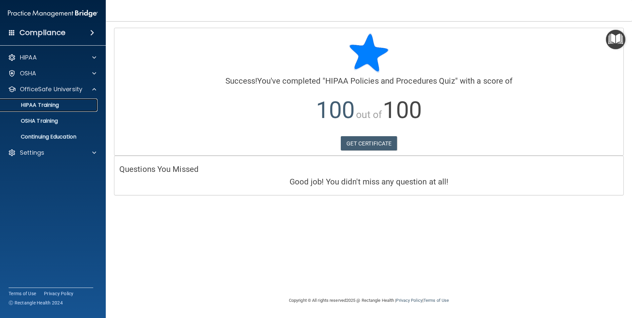
click at [65, 103] on div "HIPAA Training" at bounding box center [49, 105] width 90 height 7
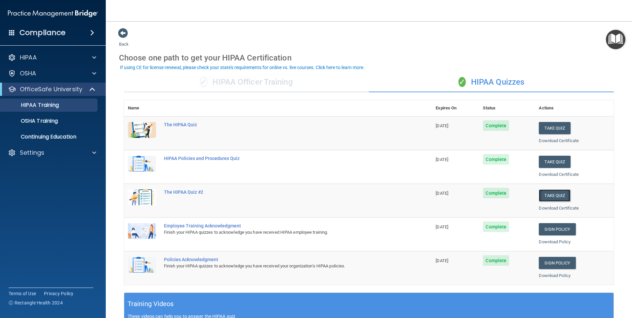
click at [546, 195] on button "Take Quiz" at bounding box center [555, 195] width 32 height 12
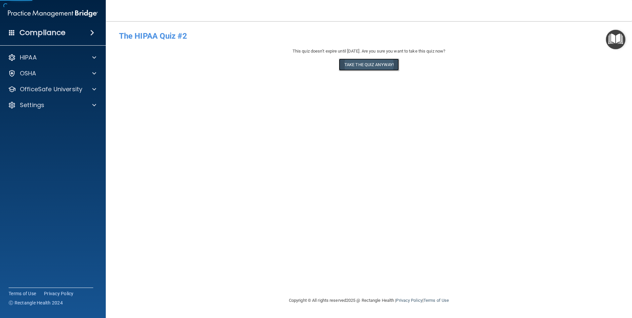
click at [355, 62] on button "Take the quiz anyway!" at bounding box center [369, 64] width 60 height 12
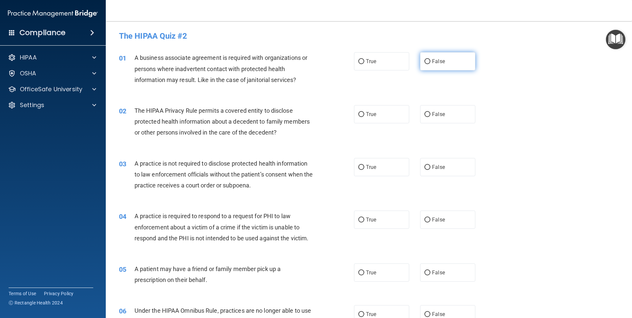
click at [432, 67] on label "False" at bounding box center [447, 61] width 55 height 18
click at [430, 64] on input "False" at bounding box center [427, 61] width 6 height 5
radio input "true"
click at [391, 109] on label "True" at bounding box center [381, 114] width 55 height 18
click at [364, 112] on input "True" at bounding box center [361, 114] width 6 height 5
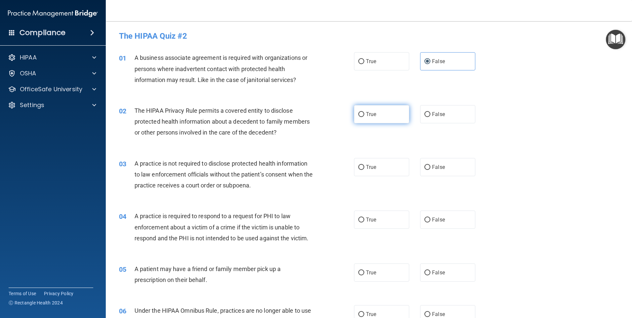
radio input "true"
click at [429, 163] on label "False" at bounding box center [447, 167] width 55 height 18
click at [429, 165] on input "False" at bounding box center [427, 167] width 6 height 5
radio input "true"
click at [390, 218] on label "True" at bounding box center [381, 220] width 55 height 18
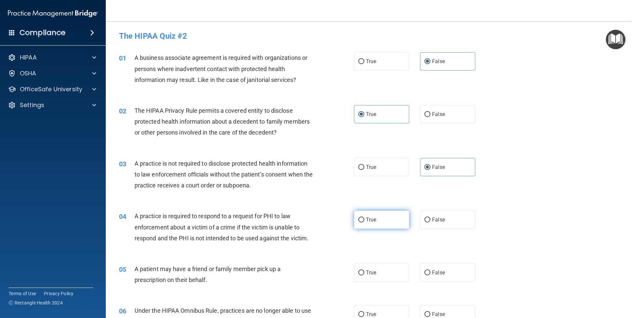
click at [364, 218] on input "True" at bounding box center [361, 219] width 6 height 5
radio input "true"
click at [380, 262] on div "05 A patient may have a friend or family member pick up a prescription on their…" at bounding box center [369, 276] width 510 height 42
click at [380, 265] on label "True" at bounding box center [381, 272] width 55 height 18
click at [364, 270] on input "True" at bounding box center [361, 272] width 6 height 5
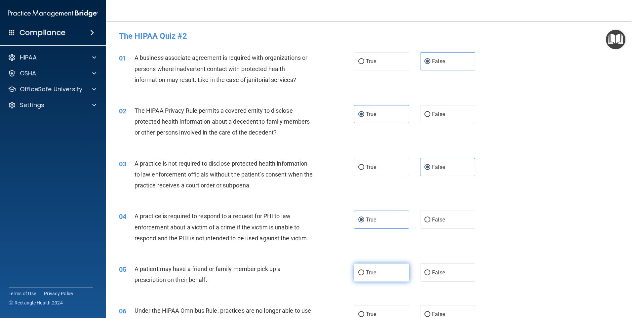
radio input "true"
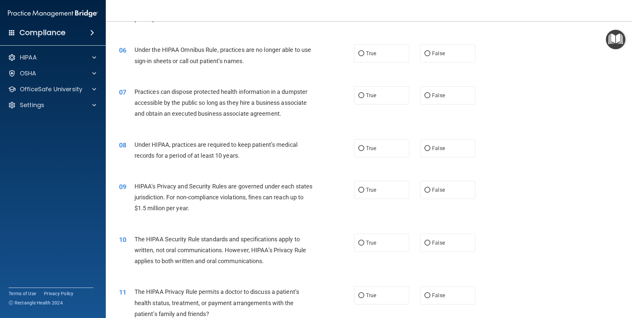
scroll to position [264, 0]
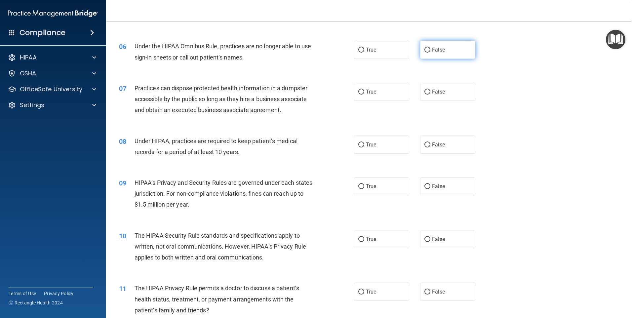
click at [423, 54] on label "False" at bounding box center [447, 50] width 55 height 18
click at [424, 53] on input "False" at bounding box center [427, 50] width 6 height 5
radio input "true"
click at [429, 89] on label "False" at bounding box center [447, 92] width 55 height 18
click at [429, 90] on input "False" at bounding box center [427, 92] width 6 height 5
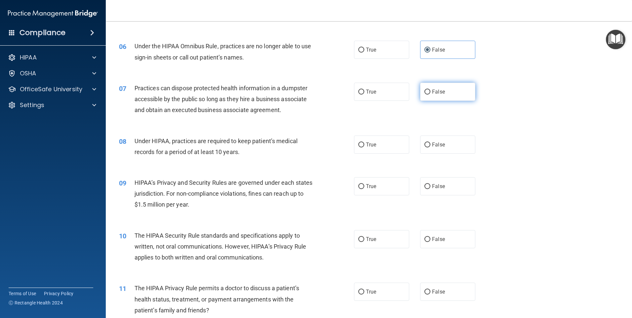
radio input "true"
click at [441, 153] on label "False" at bounding box center [447, 144] width 55 height 18
click at [430, 147] on input "False" at bounding box center [427, 144] width 6 height 5
radio input "true"
click at [443, 191] on label "False" at bounding box center [447, 186] width 55 height 18
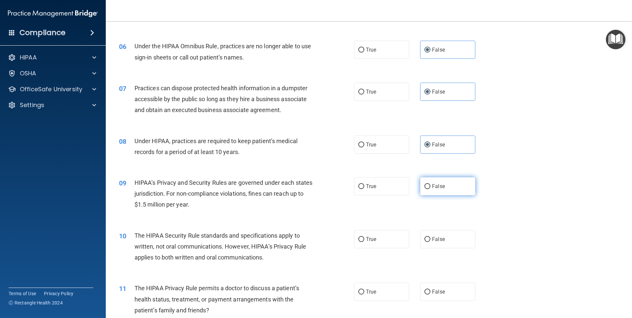
click at [430, 189] on input "False" at bounding box center [427, 186] width 6 height 5
radio input "true"
click at [382, 232] on label "True" at bounding box center [381, 239] width 55 height 18
click at [364, 237] on input "True" at bounding box center [361, 239] width 6 height 5
radio input "true"
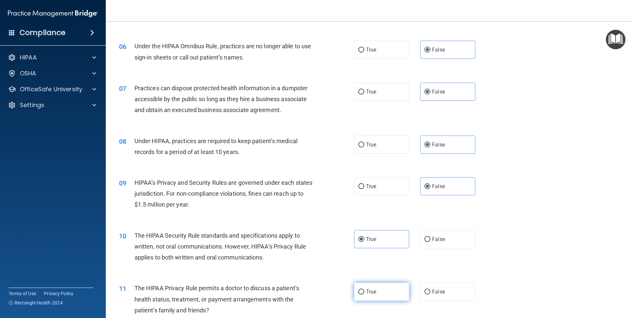
click at [374, 298] on label "True" at bounding box center [381, 292] width 55 height 18
click at [364, 294] on input "True" at bounding box center [361, 291] width 6 height 5
radio input "true"
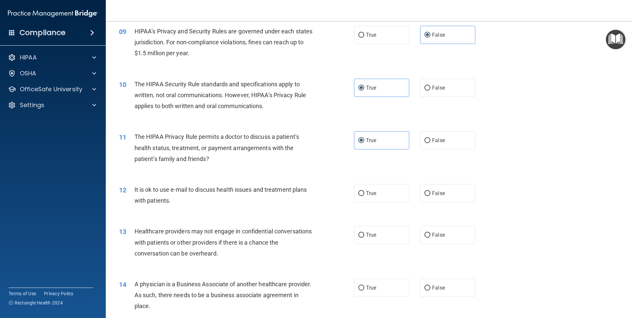
scroll to position [430, 0]
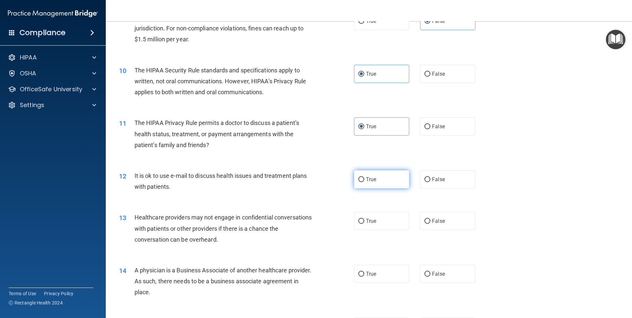
click at [381, 184] on label "True" at bounding box center [381, 179] width 55 height 18
click at [364, 182] on input "True" at bounding box center [361, 179] width 6 height 5
radio input "true"
click at [439, 222] on span "False" at bounding box center [438, 221] width 13 height 6
click at [430, 222] on input "False" at bounding box center [427, 221] width 6 height 5
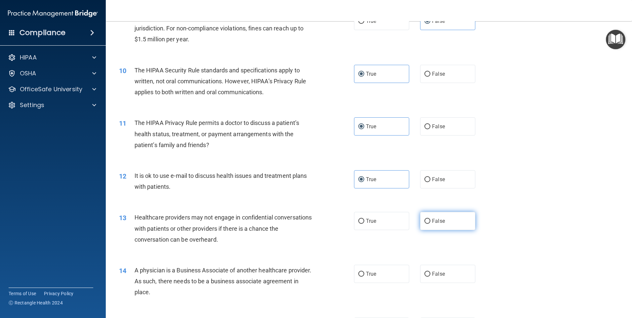
radio input "true"
click at [436, 262] on div "14 A physician is a Business Associate of another healthcare provider. As such,…" at bounding box center [369, 282] width 510 height 53
click at [437, 265] on label "False" at bounding box center [447, 274] width 55 height 18
click at [430, 272] on input "False" at bounding box center [427, 274] width 6 height 5
radio input "true"
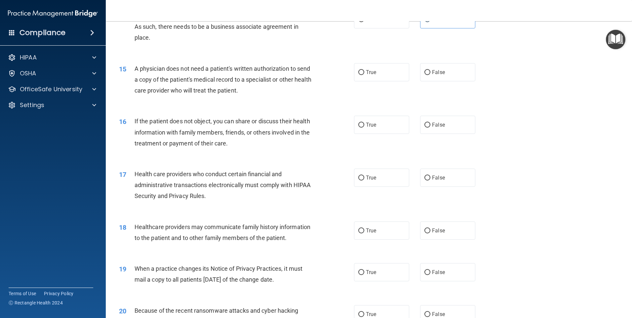
scroll to position [694, 0]
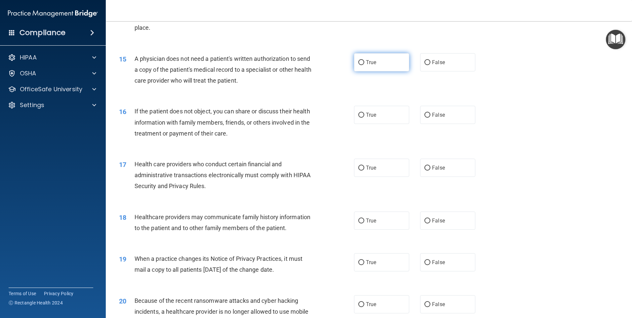
click at [378, 64] on label "True" at bounding box center [381, 62] width 55 height 18
click at [364, 64] on input "True" at bounding box center [361, 62] width 6 height 5
radio input "true"
click at [377, 128] on div "16 If the patient does not object, you can share or discuss their health inform…" at bounding box center [369, 123] width 510 height 53
click at [377, 120] on label "True" at bounding box center [381, 115] width 55 height 18
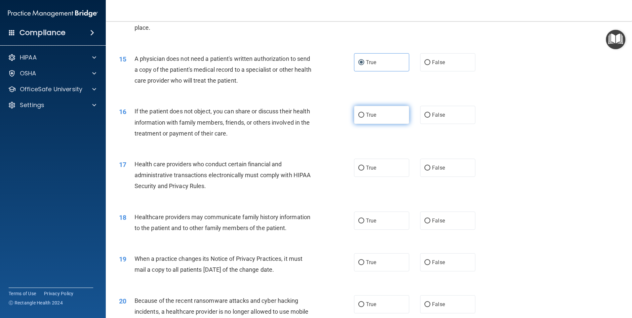
click at [364, 118] on input "True" at bounding box center [361, 115] width 6 height 5
radio input "true"
click at [375, 166] on label "True" at bounding box center [381, 168] width 55 height 18
click at [364, 166] on input "True" at bounding box center [361, 168] width 6 height 5
radio input "true"
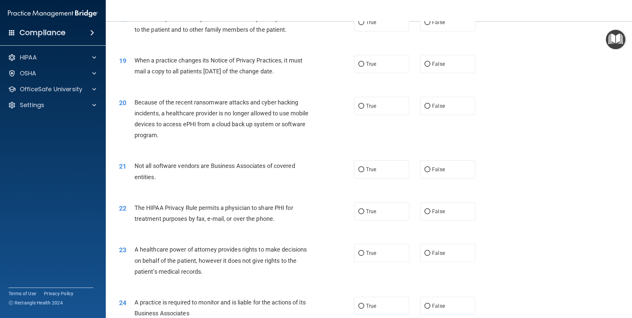
scroll to position [859, 0]
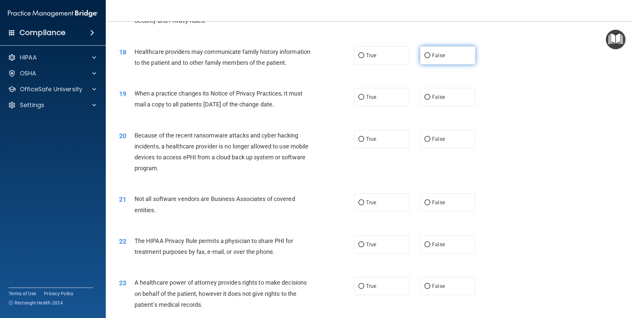
click at [435, 59] on label "False" at bounding box center [447, 55] width 55 height 18
click at [430, 58] on input "False" at bounding box center [427, 55] width 6 height 5
radio input "true"
click at [435, 96] on span "False" at bounding box center [438, 97] width 13 height 6
click at [430, 96] on input "False" at bounding box center [427, 97] width 6 height 5
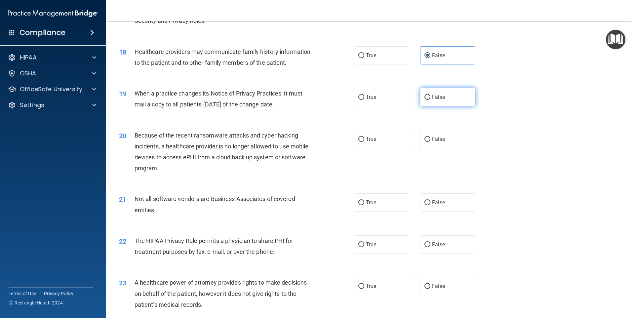
radio input "true"
click at [438, 133] on label "False" at bounding box center [447, 139] width 55 height 18
click at [430, 137] on input "False" at bounding box center [427, 139] width 6 height 5
radio input "true"
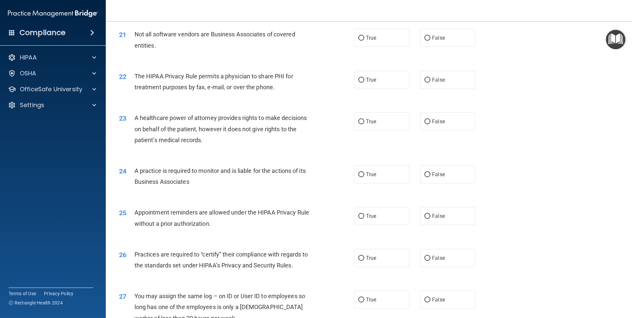
scroll to position [1024, 0]
click at [381, 33] on label "True" at bounding box center [381, 37] width 55 height 18
click at [364, 35] on input "True" at bounding box center [361, 37] width 6 height 5
radio input "true"
drag, startPoint x: 378, startPoint y: 79, endPoint x: 392, endPoint y: 95, distance: 20.8
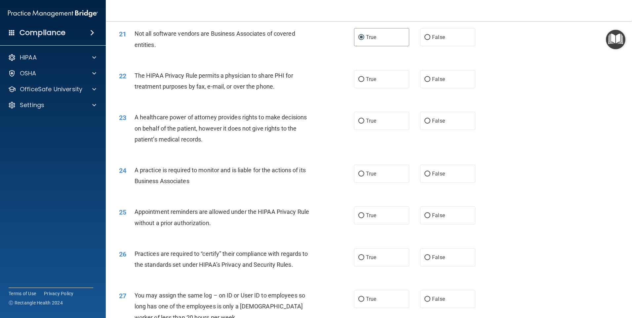
click at [377, 80] on label "True" at bounding box center [381, 79] width 55 height 18
click at [364, 80] on input "True" at bounding box center [361, 79] width 6 height 5
radio input "true"
click at [439, 122] on span "False" at bounding box center [438, 121] width 13 height 6
click at [430, 122] on input "False" at bounding box center [427, 121] width 6 height 5
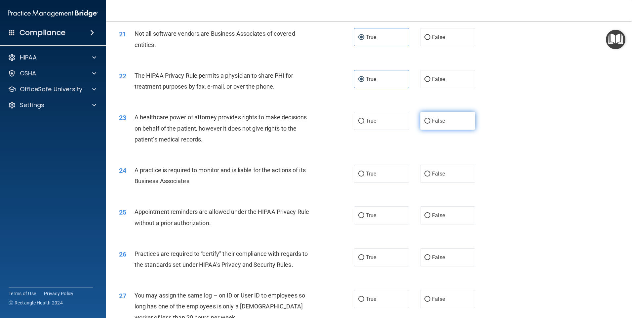
radio input "true"
click at [442, 168] on label "False" at bounding box center [447, 174] width 55 height 18
click at [430, 172] on input "False" at bounding box center [427, 174] width 6 height 5
radio input "true"
click at [394, 209] on label "True" at bounding box center [381, 215] width 55 height 18
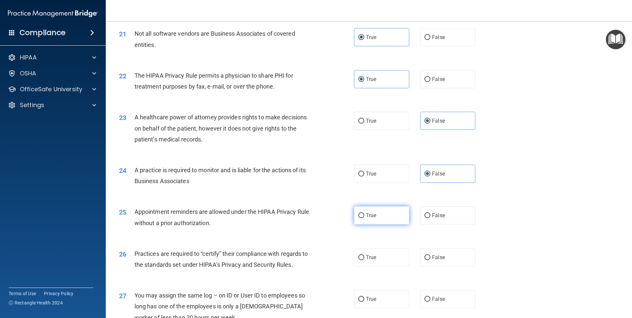
click at [364, 213] on input "True" at bounding box center [361, 215] width 6 height 5
radio input "true"
click at [426, 251] on label "False" at bounding box center [447, 257] width 55 height 18
click at [426, 255] on input "False" at bounding box center [427, 257] width 6 height 5
radio input "true"
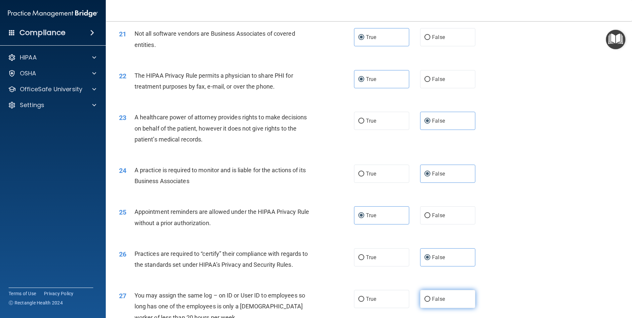
click at [420, 297] on label "False" at bounding box center [447, 299] width 55 height 18
click at [424, 297] on input "False" at bounding box center [427, 299] width 6 height 5
radio input "true"
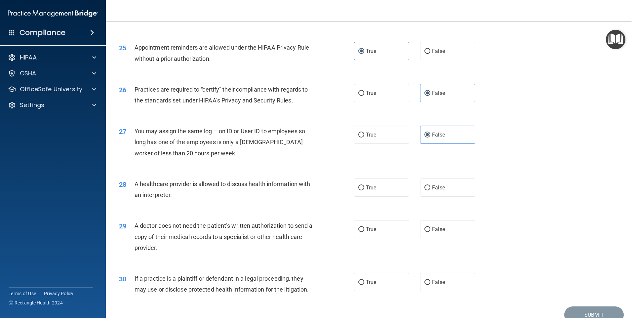
scroll to position [1190, 0]
click at [362, 189] on label "True" at bounding box center [381, 186] width 55 height 18
click at [362, 189] on input "True" at bounding box center [361, 186] width 6 height 5
radio input "true"
click at [368, 233] on label "True" at bounding box center [381, 228] width 55 height 18
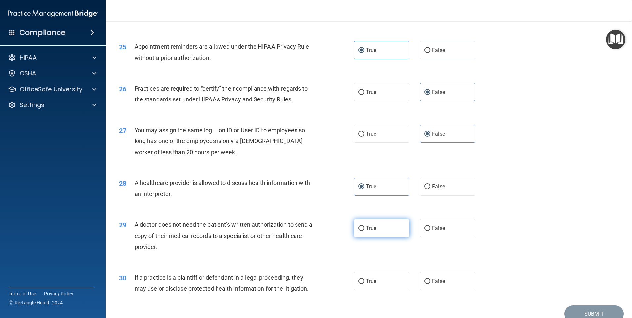
click at [364, 231] on input "True" at bounding box center [361, 228] width 6 height 5
radio input "true"
click at [379, 287] on label "True" at bounding box center [381, 281] width 55 height 18
click at [364, 284] on input "True" at bounding box center [361, 281] width 6 height 5
radio input "true"
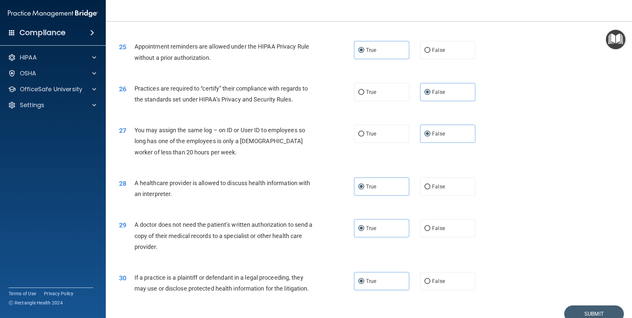
scroll to position [1220, 0]
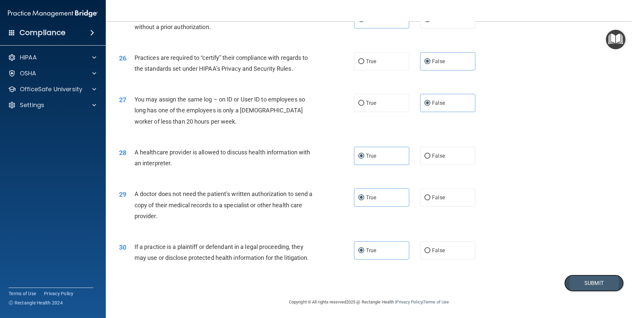
click at [586, 289] on button "Submit" at bounding box center [593, 283] width 59 height 17
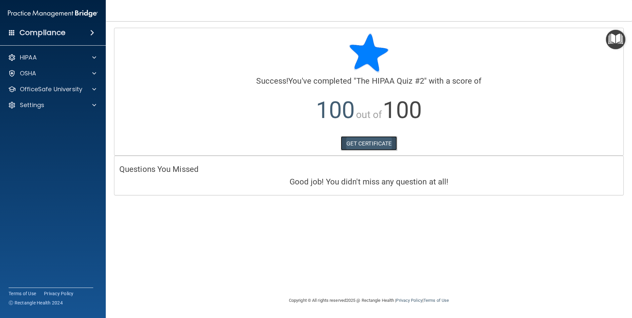
click at [361, 139] on link "GET CERTIFICATE" at bounding box center [369, 143] width 57 height 15
click at [75, 63] on div "HIPAA" at bounding box center [53, 57] width 106 height 13
click at [69, 56] on div "HIPAA" at bounding box center [44, 58] width 82 height 8
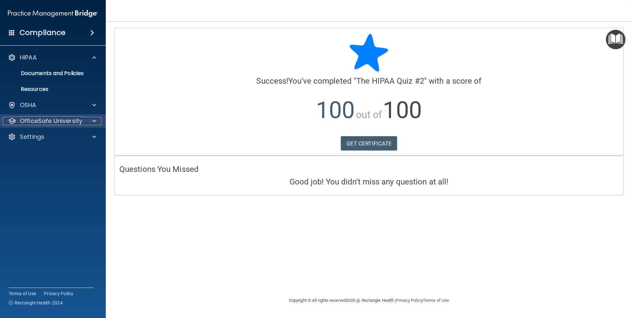
click at [68, 121] on p "OfficeSafe University" at bounding box center [51, 121] width 62 height 8
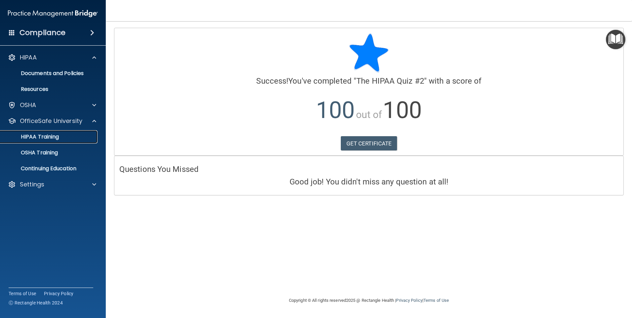
click at [56, 139] on p "HIPAA Training" at bounding box center [31, 137] width 55 height 7
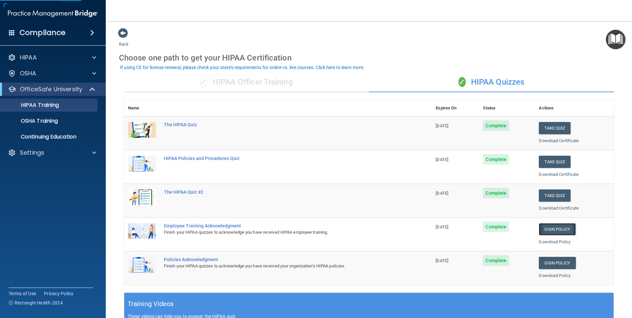
click at [554, 232] on link "Sign Policy" at bounding box center [557, 229] width 37 height 12
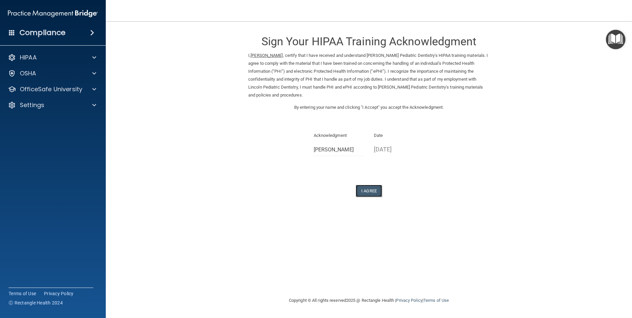
click at [369, 188] on button "I Agree" at bounding box center [369, 191] width 26 height 12
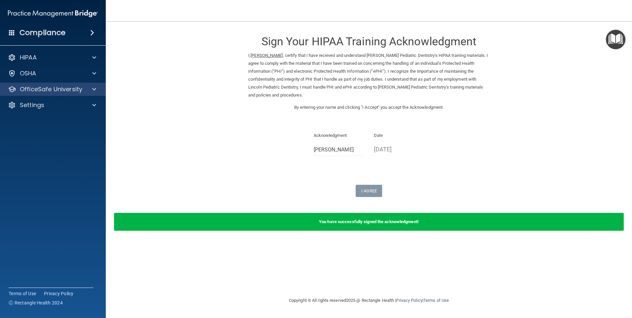
click at [96, 94] on div "OfficeSafe University" at bounding box center [53, 89] width 106 height 13
click at [90, 90] on div at bounding box center [93, 89] width 17 height 8
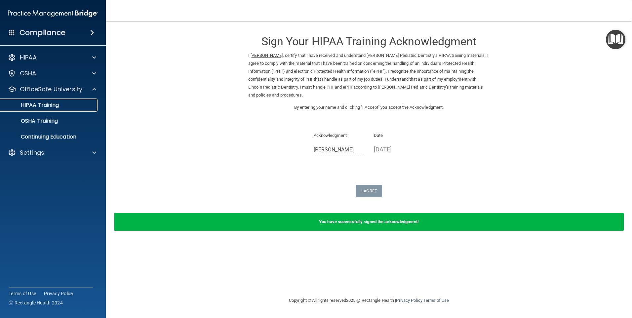
click at [75, 107] on div "HIPAA Training" at bounding box center [49, 105] width 90 height 7
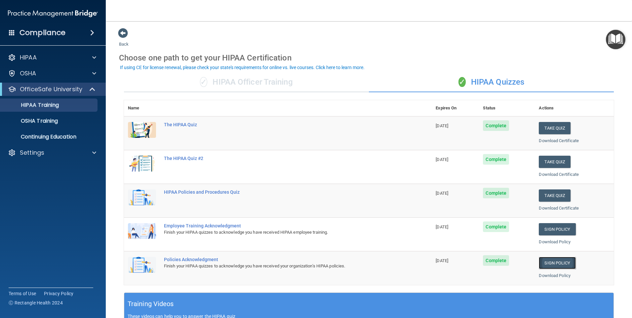
click at [549, 262] on link "Sign Policy" at bounding box center [557, 263] width 37 height 12
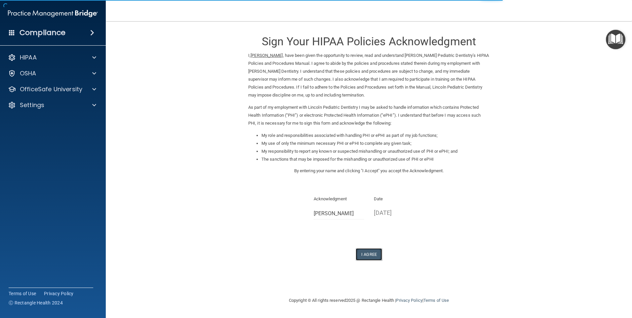
click at [366, 248] on button "I Agree" at bounding box center [369, 254] width 26 height 12
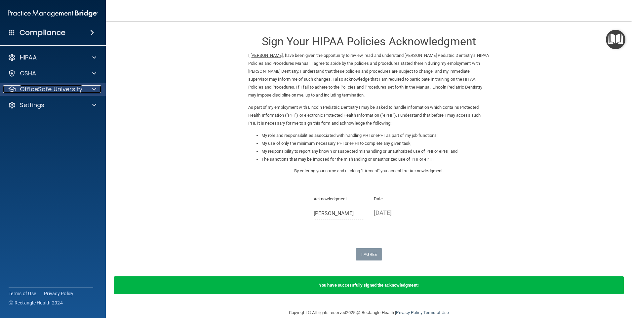
click at [57, 90] on p "OfficeSafe University" at bounding box center [51, 89] width 62 height 8
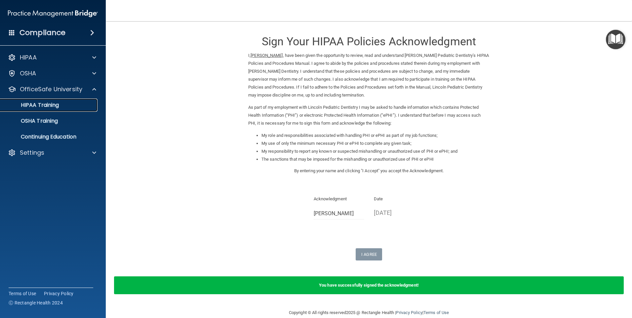
click at [60, 109] on link "HIPAA Training" at bounding box center [45, 104] width 104 height 13
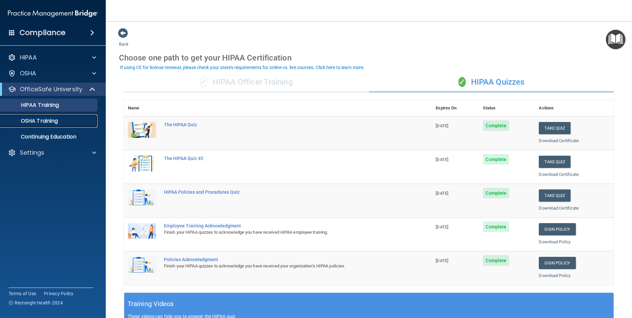
click at [53, 123] on p "OSHA Training" at bounding box center [31, 121] width 54 height 7
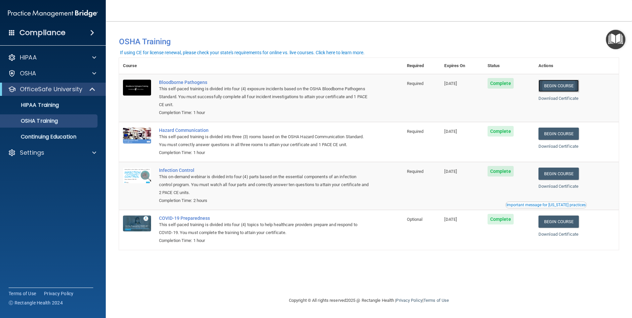
click at [570, 91] on link "Begin Course" at bounding box center [558, 86] width 40 height 12
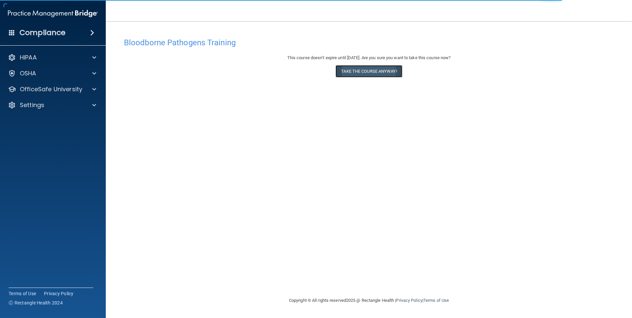
click at [346, 73] on button "Take the course anyway!" at bounding box center [368, 71] width 66 height 12
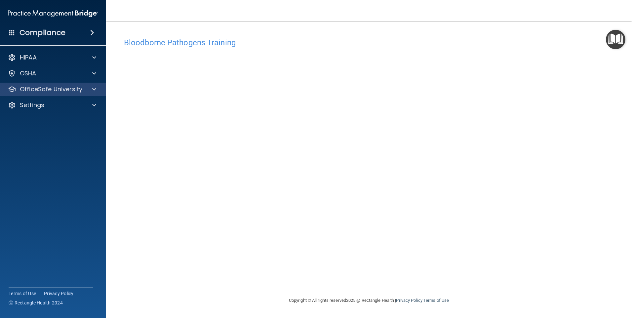
drag, startPoint x: 67, startPoint y: 100, endPoint x: 73, endPoint y: 91, distance: 10.7
click at [67, 100] on div "Settings" at bounding box center [53, 104] width 106 height 13
click at [73, 91] on p "OfficeSafe University" at bounding box center [51, 89] width 62 height 8
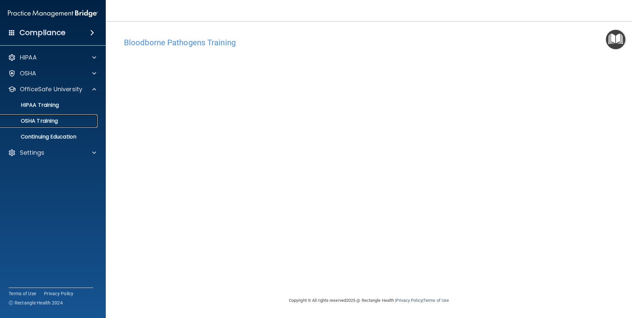
click at [41, 121] on p "OSHA Training" at bounding box center [31, 121] width 54 height 7
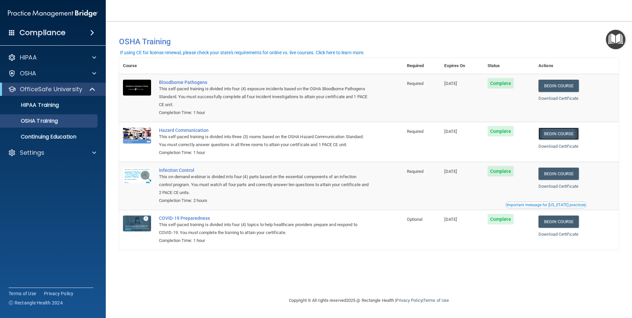
click at [547, 137] on link "Begin Course" at bounding box center [558, 134] width 40 height 12
click at [559, 149] on div "Download Certificate" at bounding box center [576, 146] width 76 height 8
click at [559, 147] on link "Download Certificate" at bounding box center [558, 146] width 40 height 5
click at [558, 135] on link "Begin Course" at bounding box center [558, 134] width 40 height 12
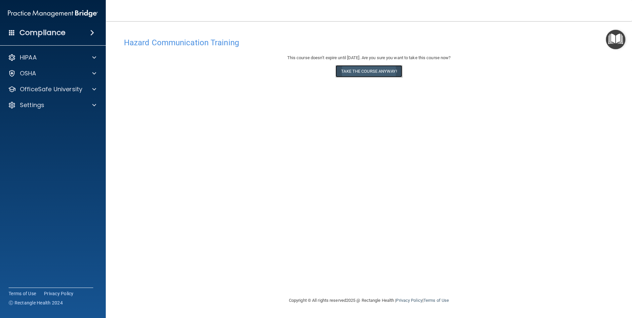
click at [381, 70] on button "Take the course anyway!" at bounding box center [368, 71] width 66 height 12
click at [468, 103] on div "Hazard Communication Training This course doesn’t expire until 11/21/2025. Are …" at bounding box center [369, 165] width 500 height 262
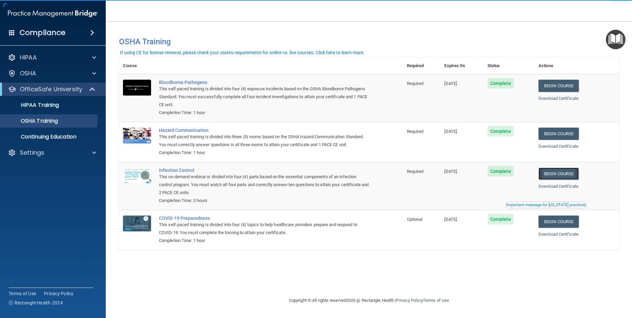
click at [579, 178] on link "Begin Course" at bounding box center [558, 174] width 40 height 12
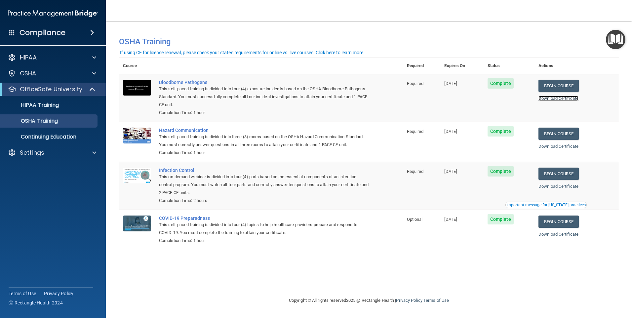
click at [557, 99] on link "Download Certificate" at bounding box center [558, 98] width 40 height 5
click at [556, 145] on link "Download Certificate" at bounding box center [558, 146] width 40 height 5
click at [552, 186] on link "Download Certificate" at bounding box center [558, 186] width 40 height 5
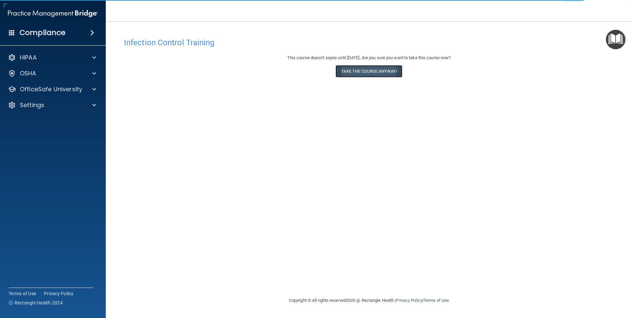
click at [344, 71] on button "Take the course anyway!" at bounding box center [368, 71] width 66 height 12
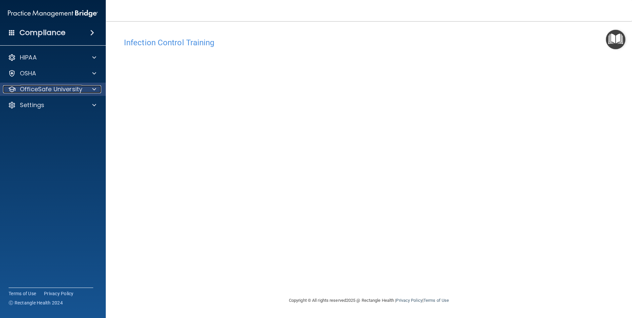
click at [57, 92] on p "OfficeSafe University" at bounding box center [51, 89] width 62 height 8
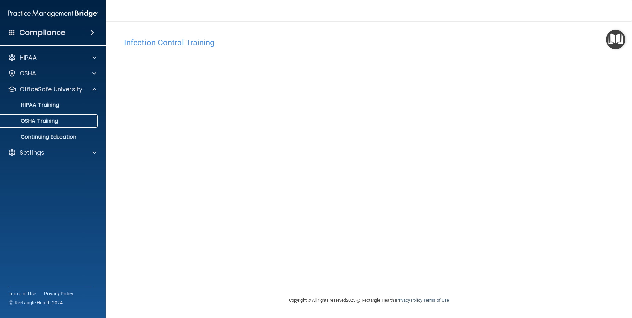
click at [50, 119] on p "OSHA Training" at bounding box center [31, 121] width 54 height 7
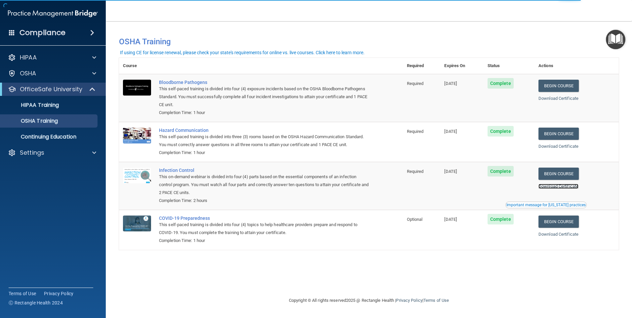
click at [555, 187] on link "Download Certificate" at bounding box center [558, 186] width 40 height 5
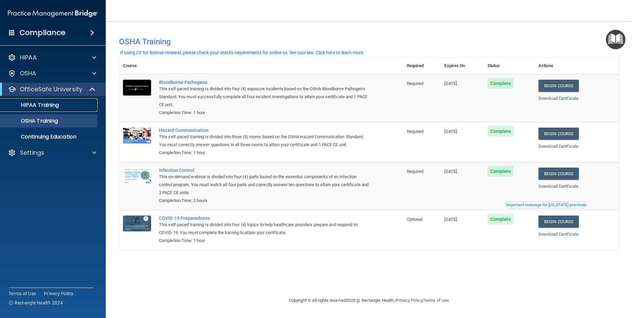
click at [56, 107] on p "HIPAA Training" at bounding box center [31, 105] width 55 height 7
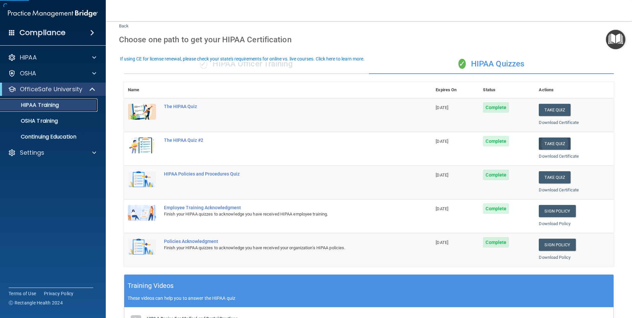
scroll to position [33, 0]
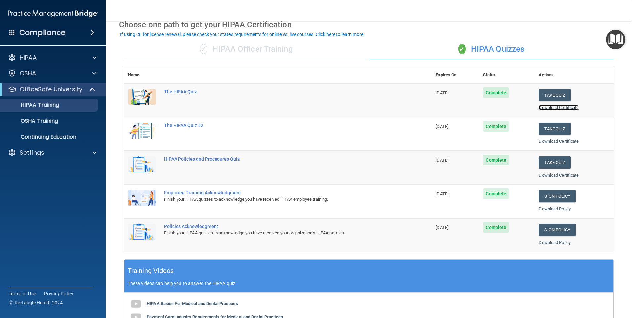
click at [539, 106] on link "Download Certificate" at bounding box center [559, 107] width 40 height 5
click at [548, 141] on link "Download Certificate" at bounding box center [559, 141] width 40 height 5
click at [555, 173] on link "Download Certificate" at bounding box center [559, 175] width 40 height 5
click at [543, 211] on link "Download Policy" at bounding box center [555, 208] width 32 height 5
click at [541, 240] on link "Download Policy" at bounding box center [555, 242] width 32 height 5
